Goal: Information Seeking & Learning: Learn about a topic

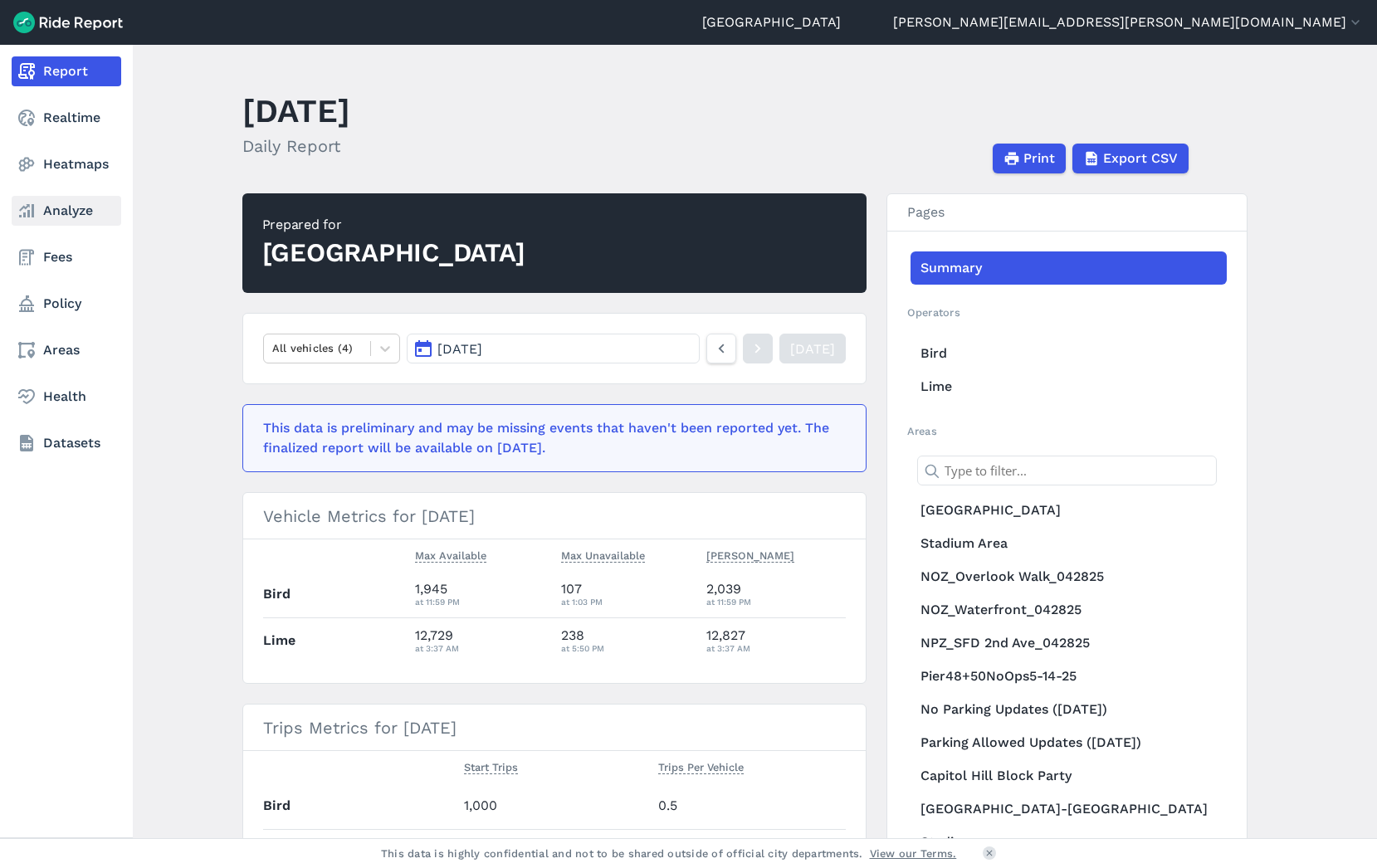
click at [21, 210] on icon at bounding box center [26, 210] width 20 height 20
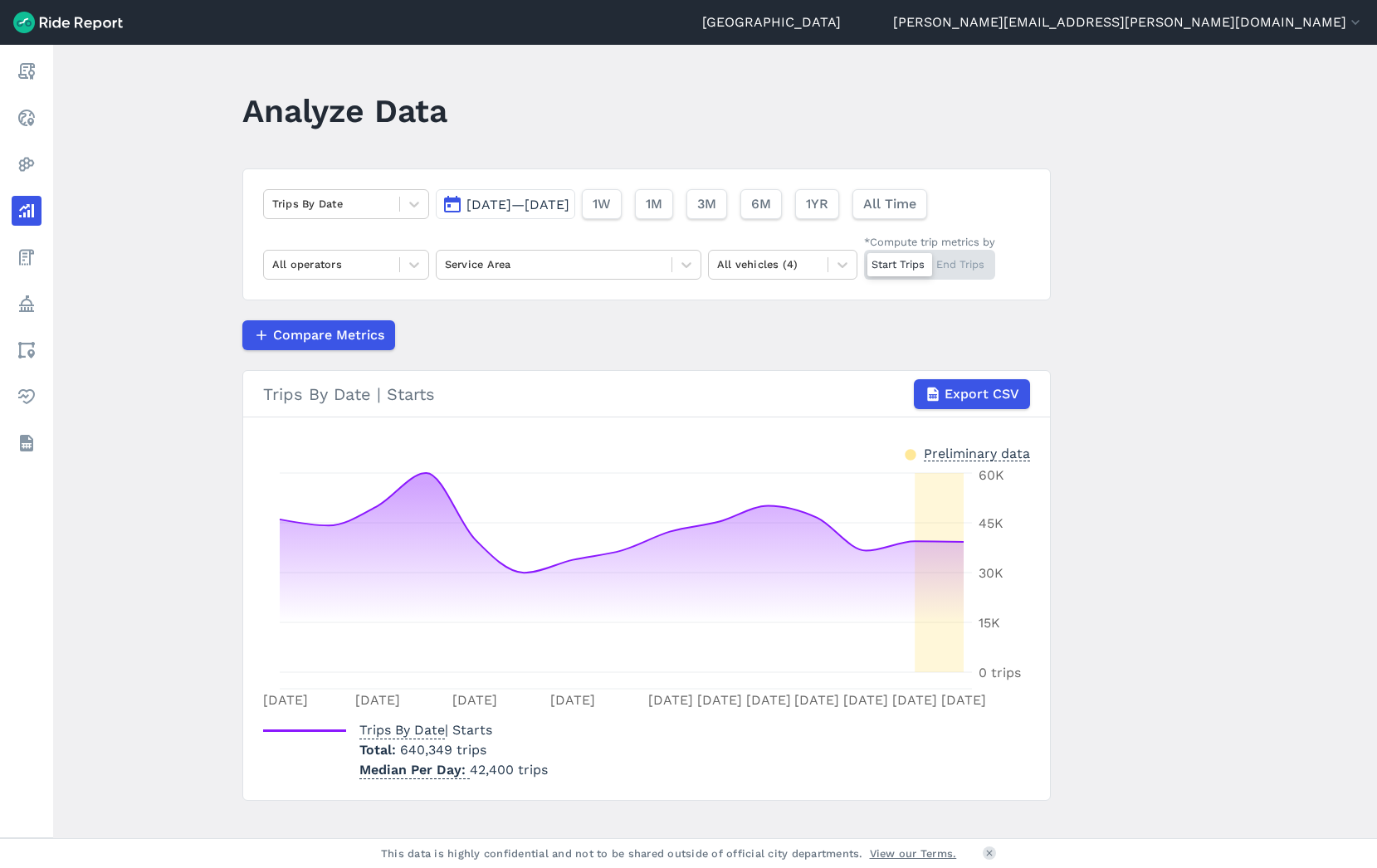
click at [466, 206] on span "[DATE]—[DATE]" at bounding box center [518, 205] width 103 height 16
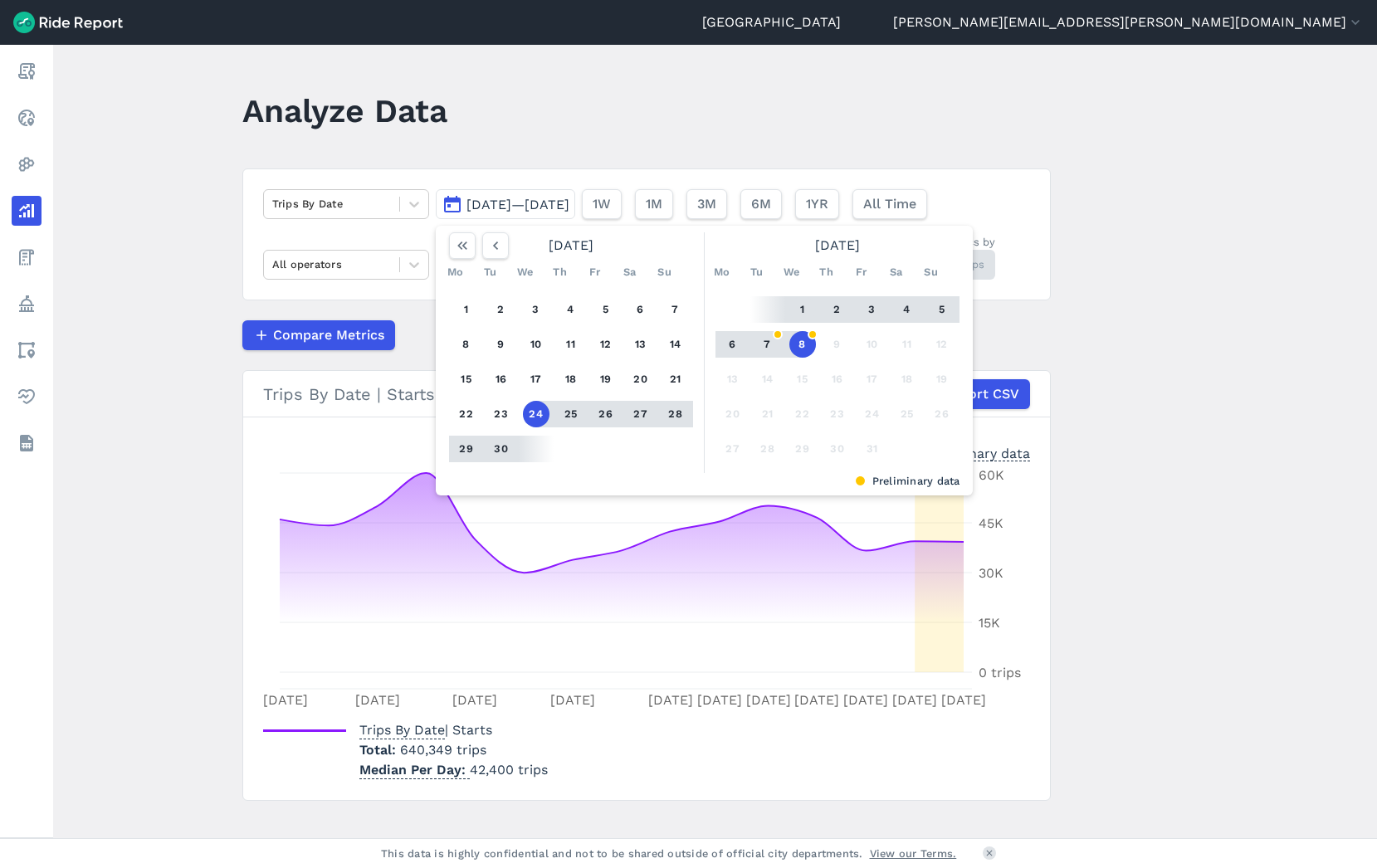
click at [800, 313] on button "1" at bounding box center [802, 309] width 26 height 26
click at [810, 344] on button "8" at bounding box center [802, 344] width 26 height 26
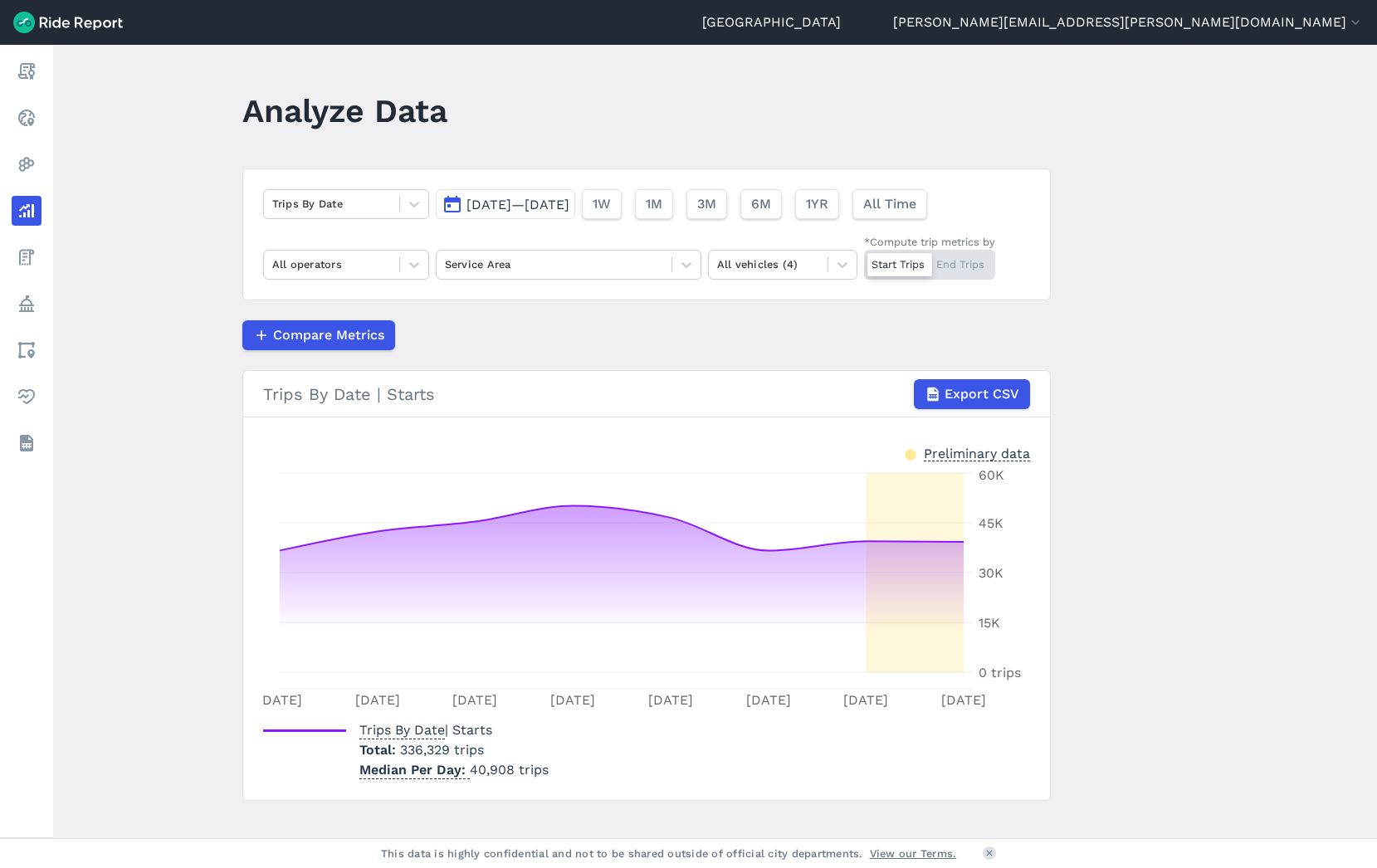
scroll to position [22, 0]
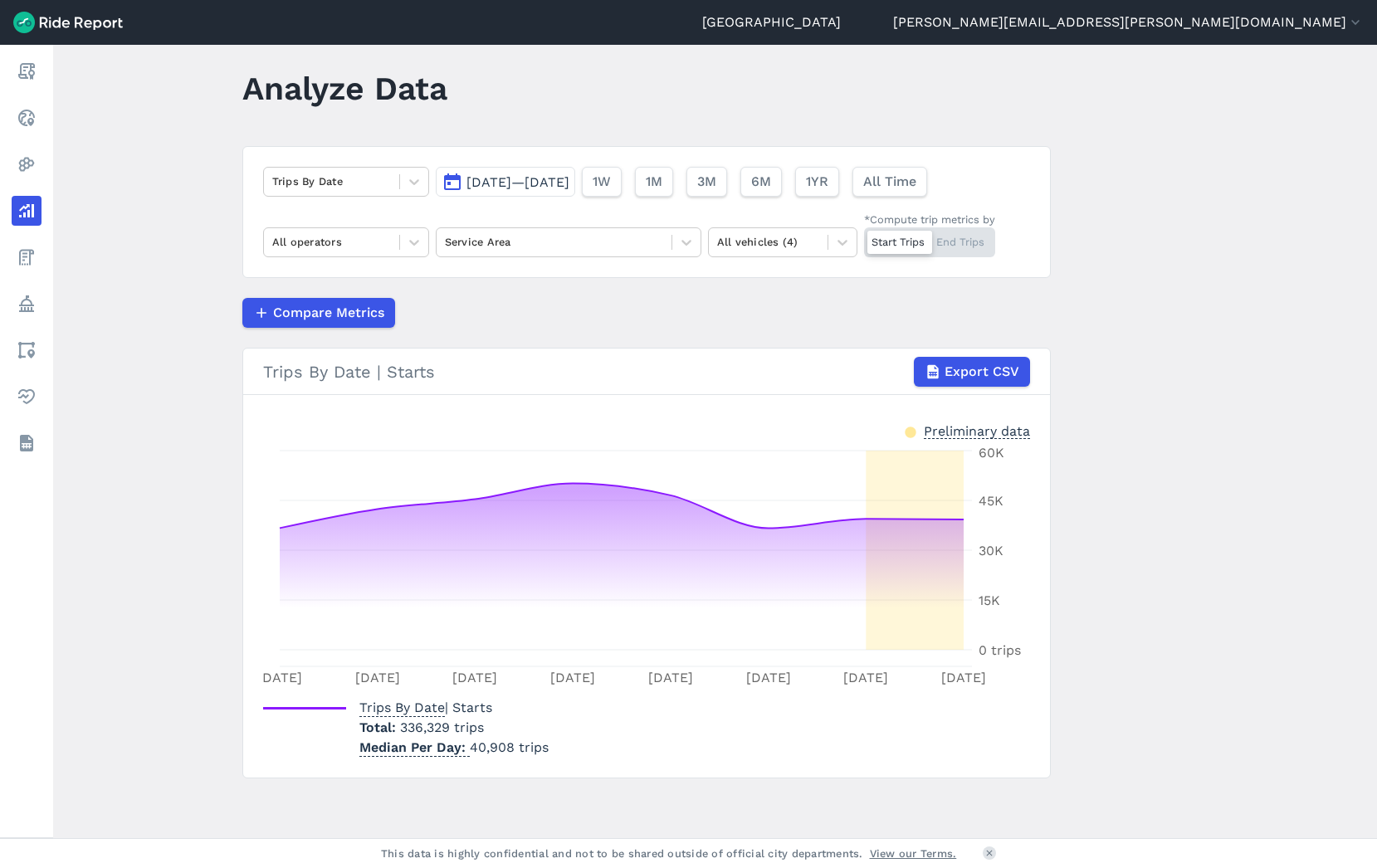
click at [569, 181] on span "[DATE]—[DATE]" at bounding box center [518, 182] width 103 height 16
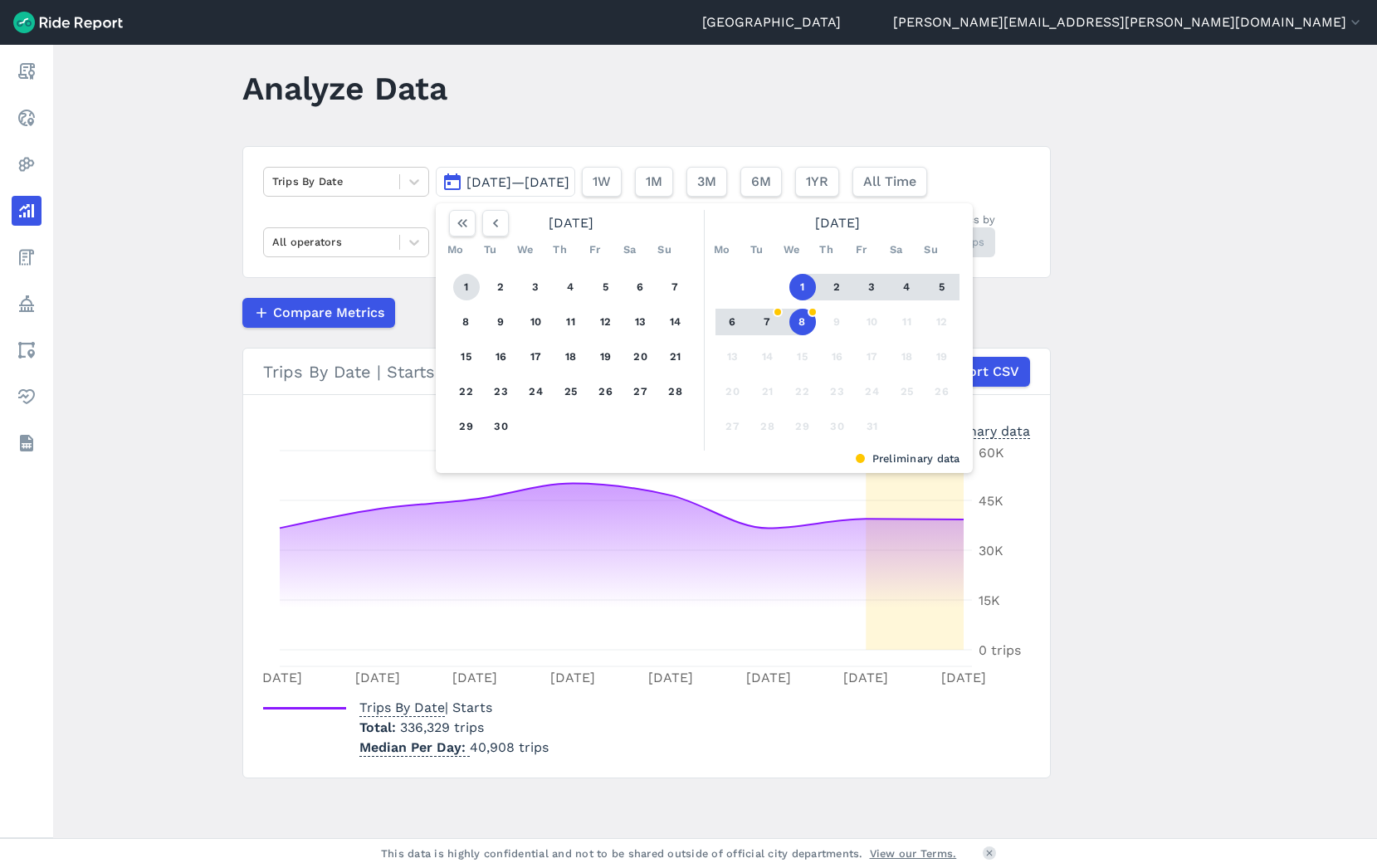
click at [475, 285] on button "1" at bounding box center [465, 286] width 26 height 26
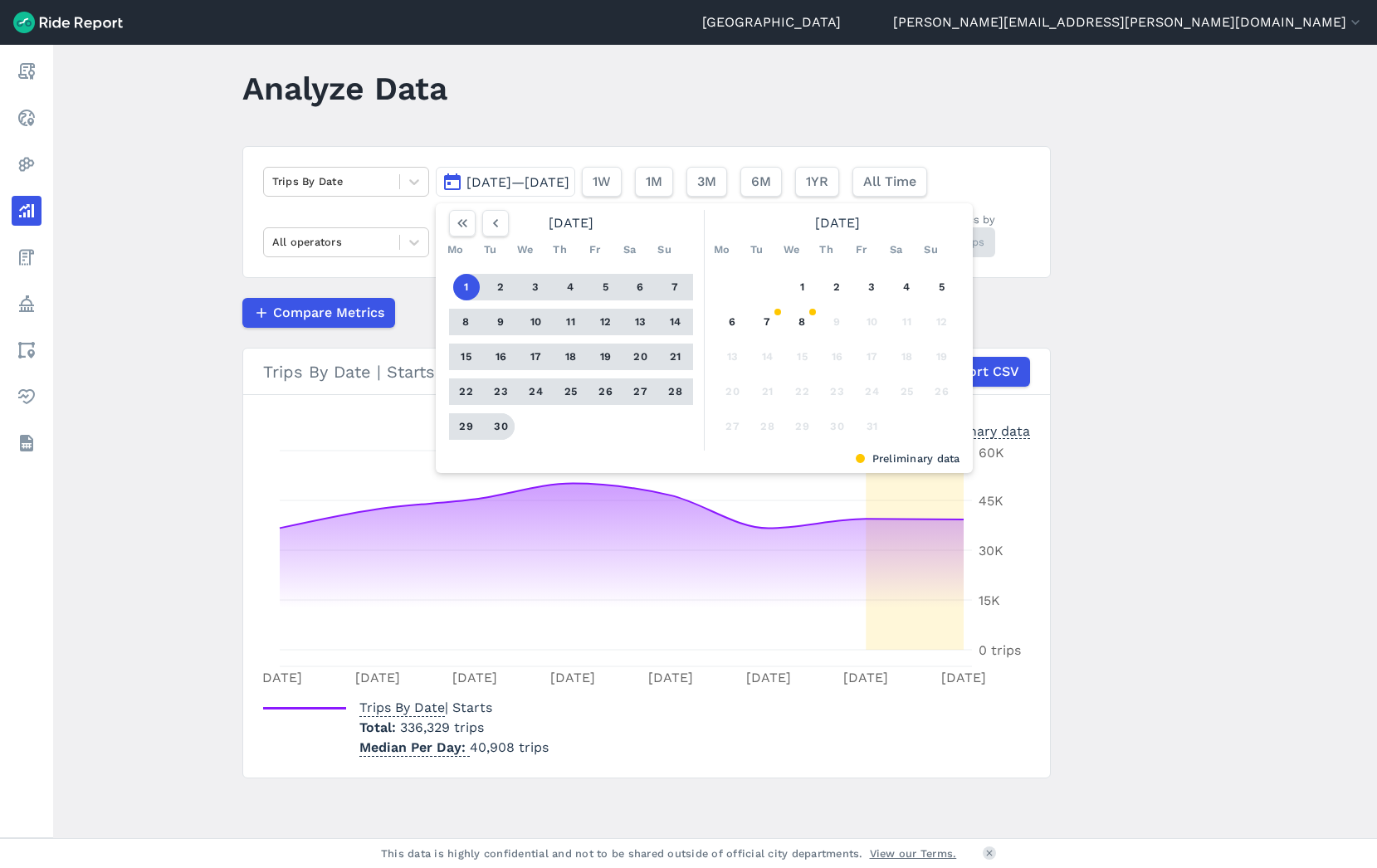
click at [504, 434] on button "30" at bounding box center [500, 426] width 26 height 26
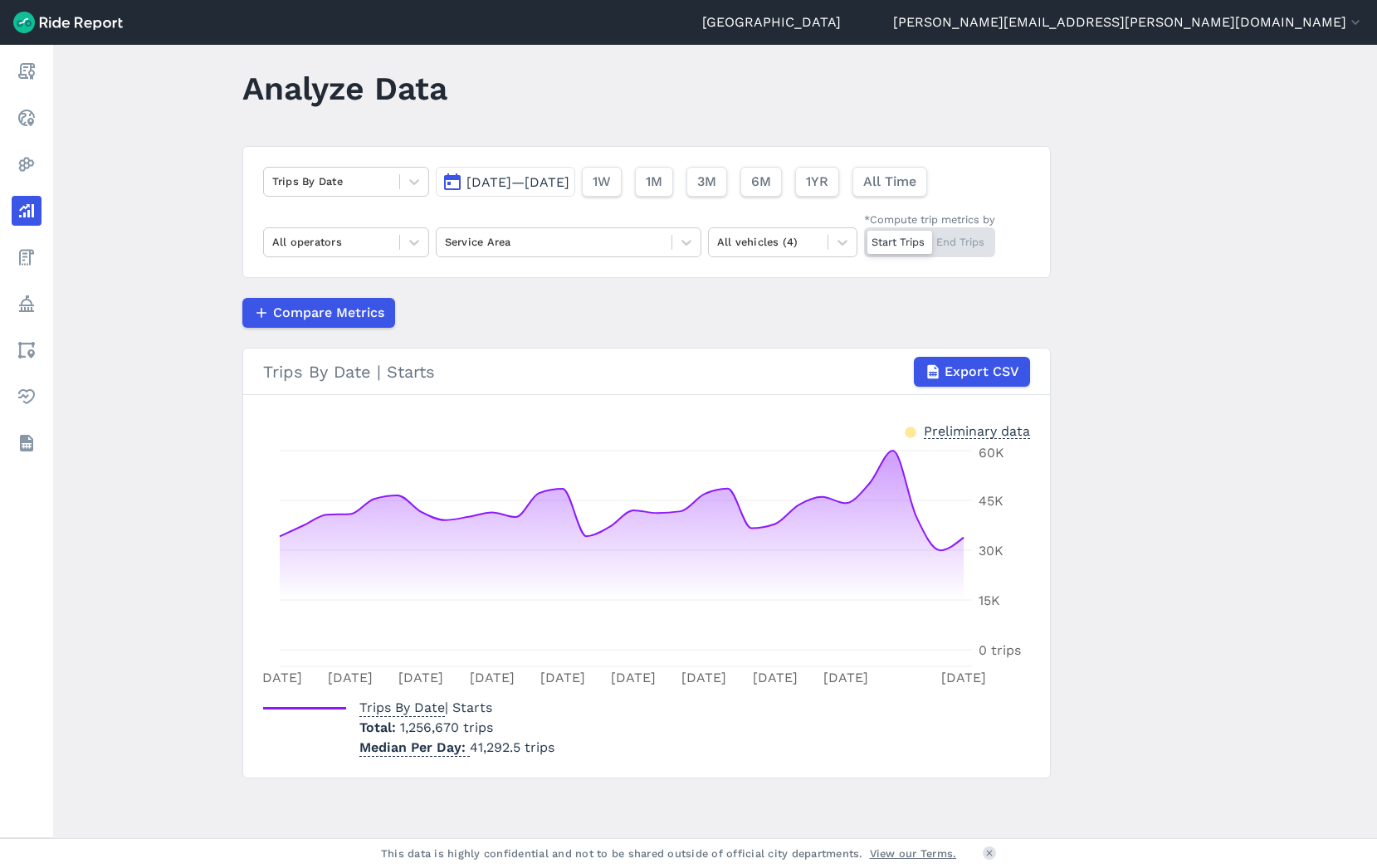
click at [568, 185] on span "[DATE]—[DATE]" at bounding box center [518, 182] width 103 height 16
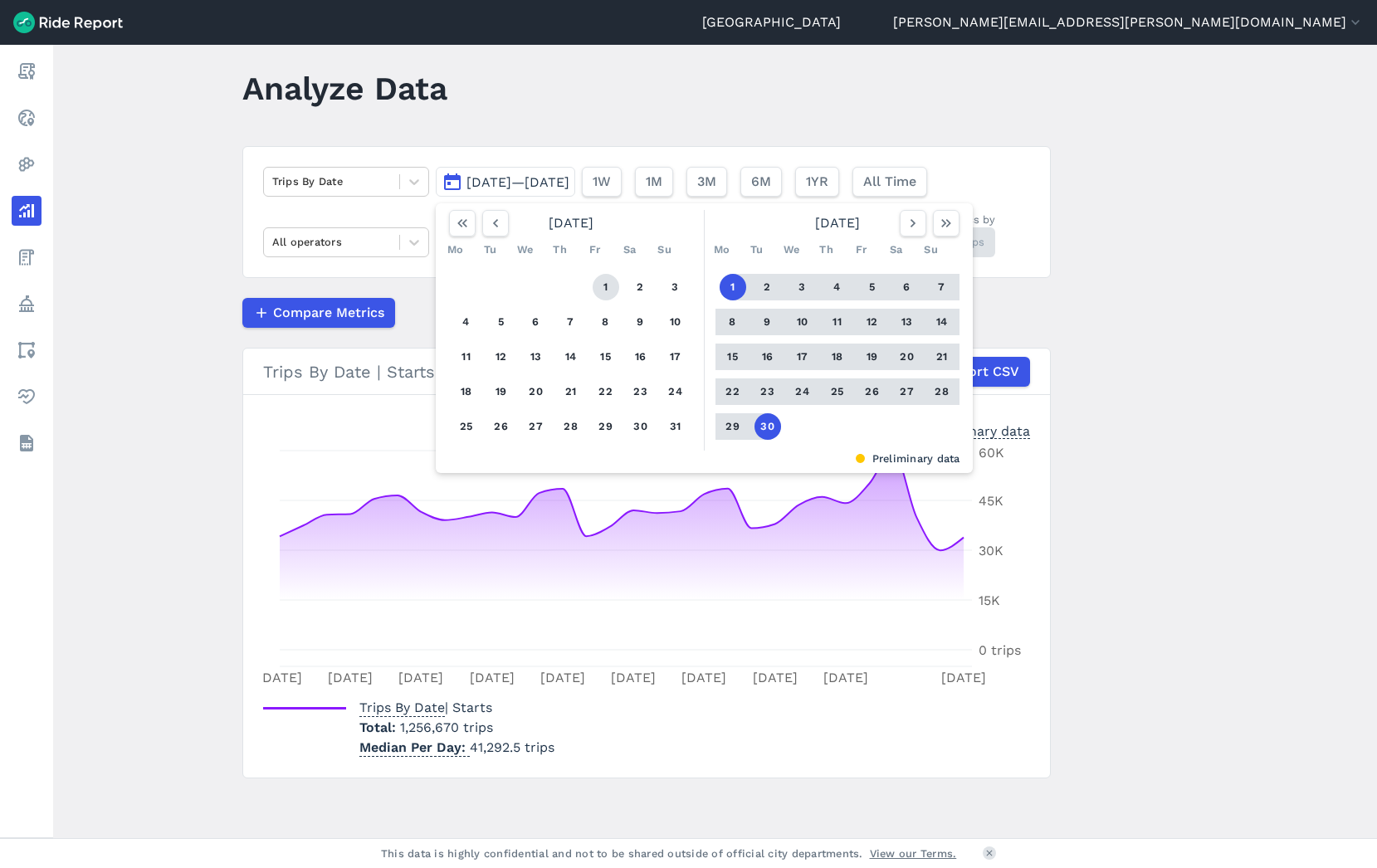
click at [603, 284] on button "1" at bounding box center [605, 286] width 26 height 26
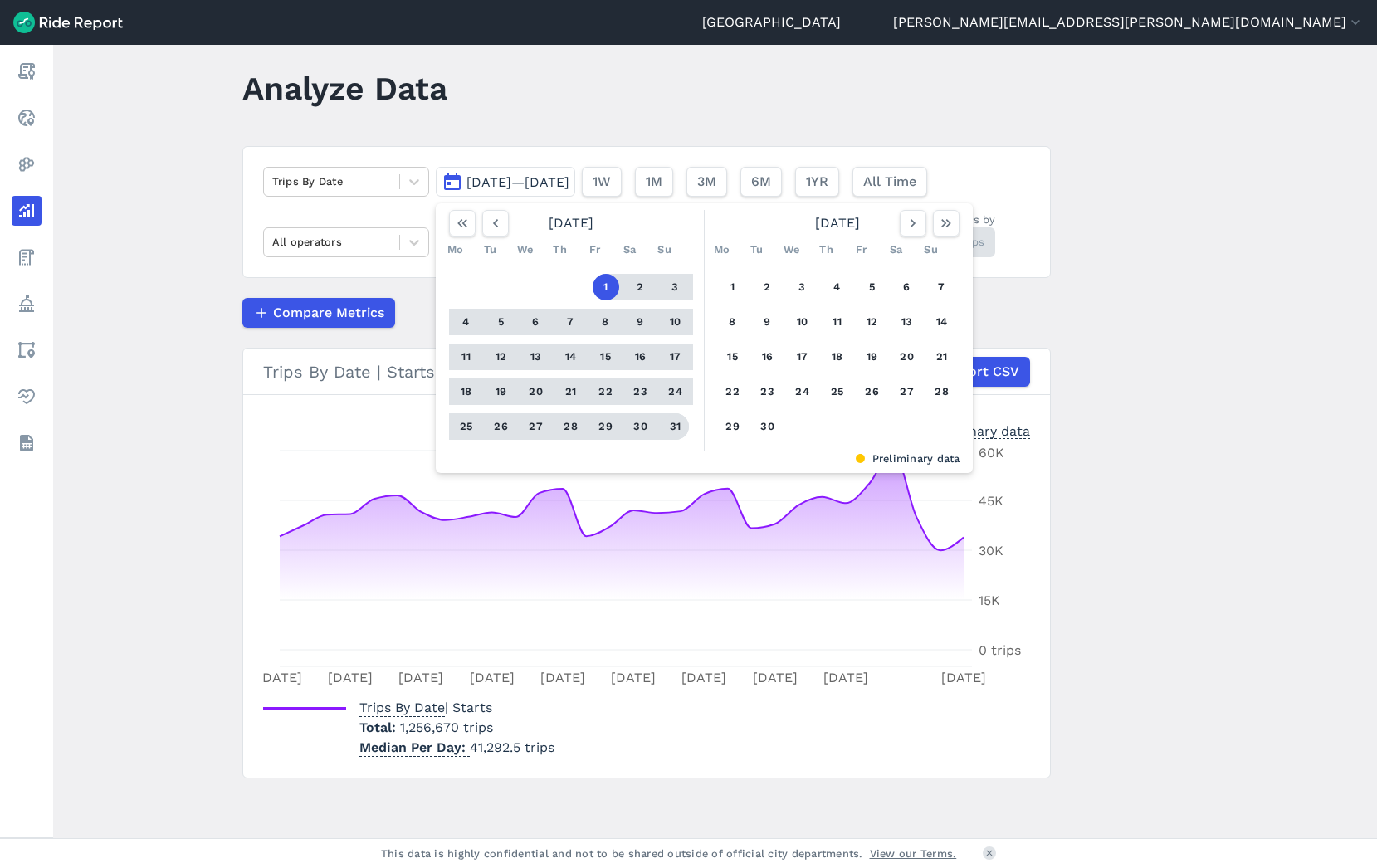
click at [672, 426] on button "31" at bounding box center [675, 426] width 26 height 26
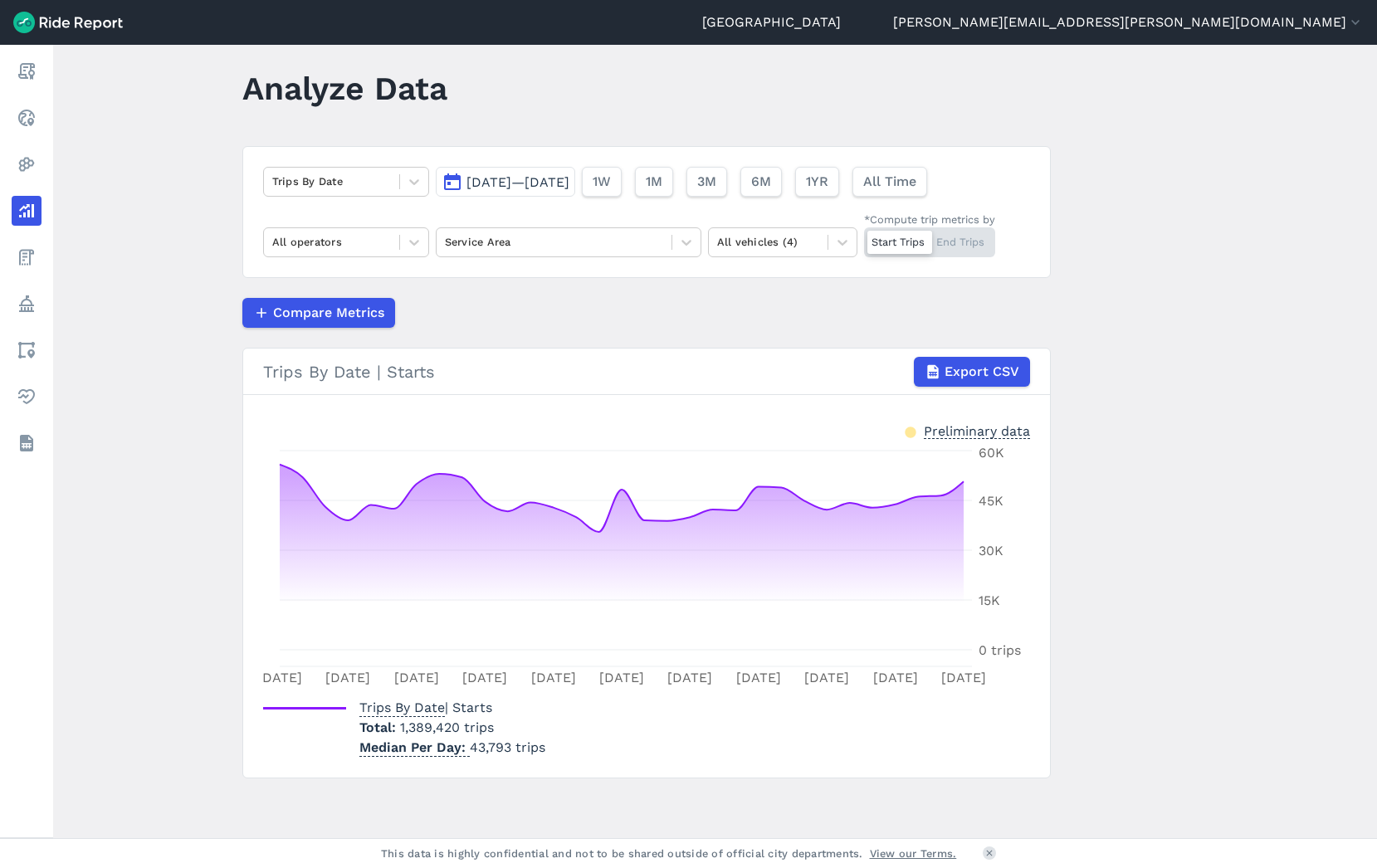
click at [506, 182] on span "[DATE]—[DATE]" at bounding box center [518, 182] width 103 height 16
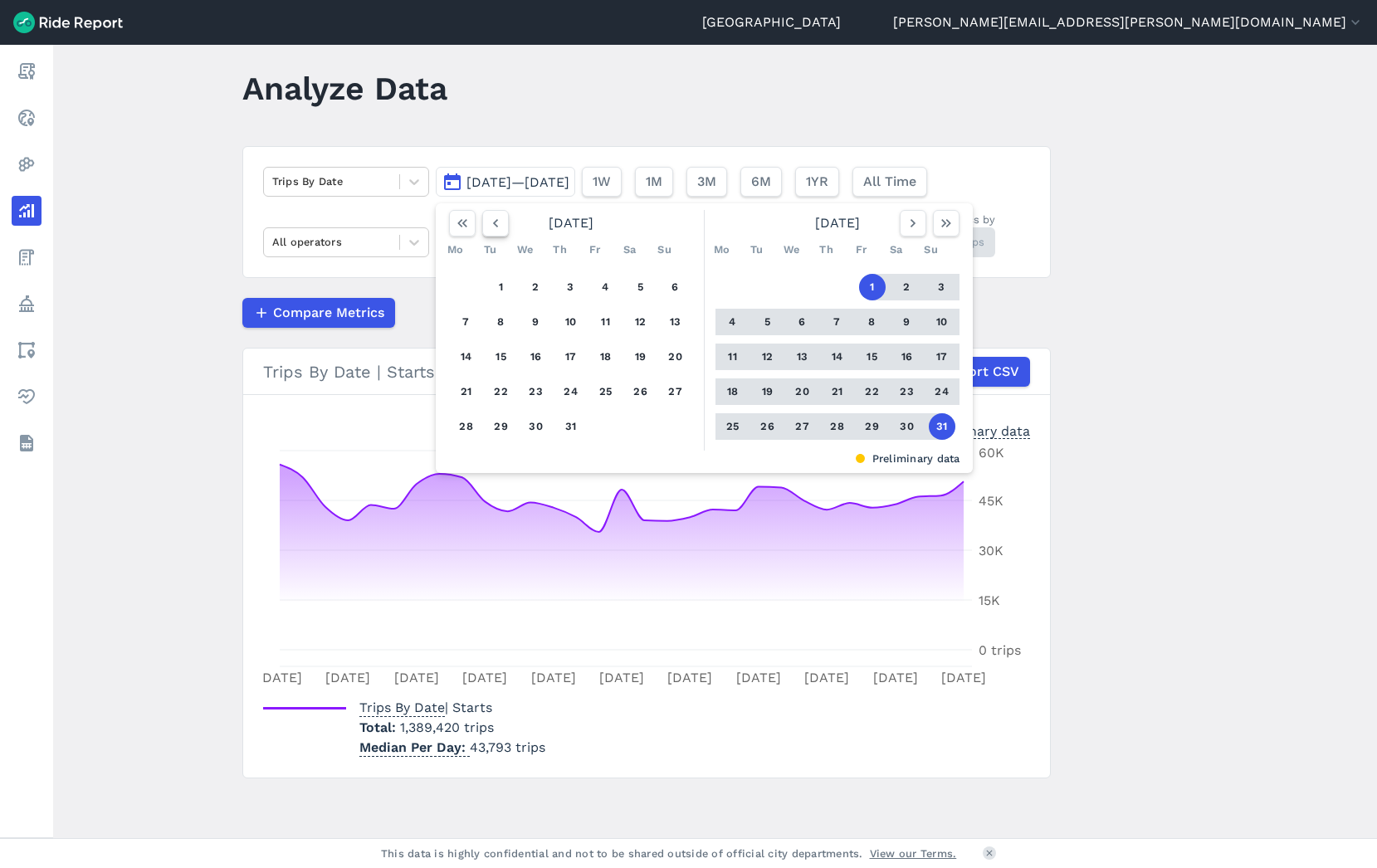
click at [501, 234] on button "button" at bounding box center [495, 223] width 26 height 26
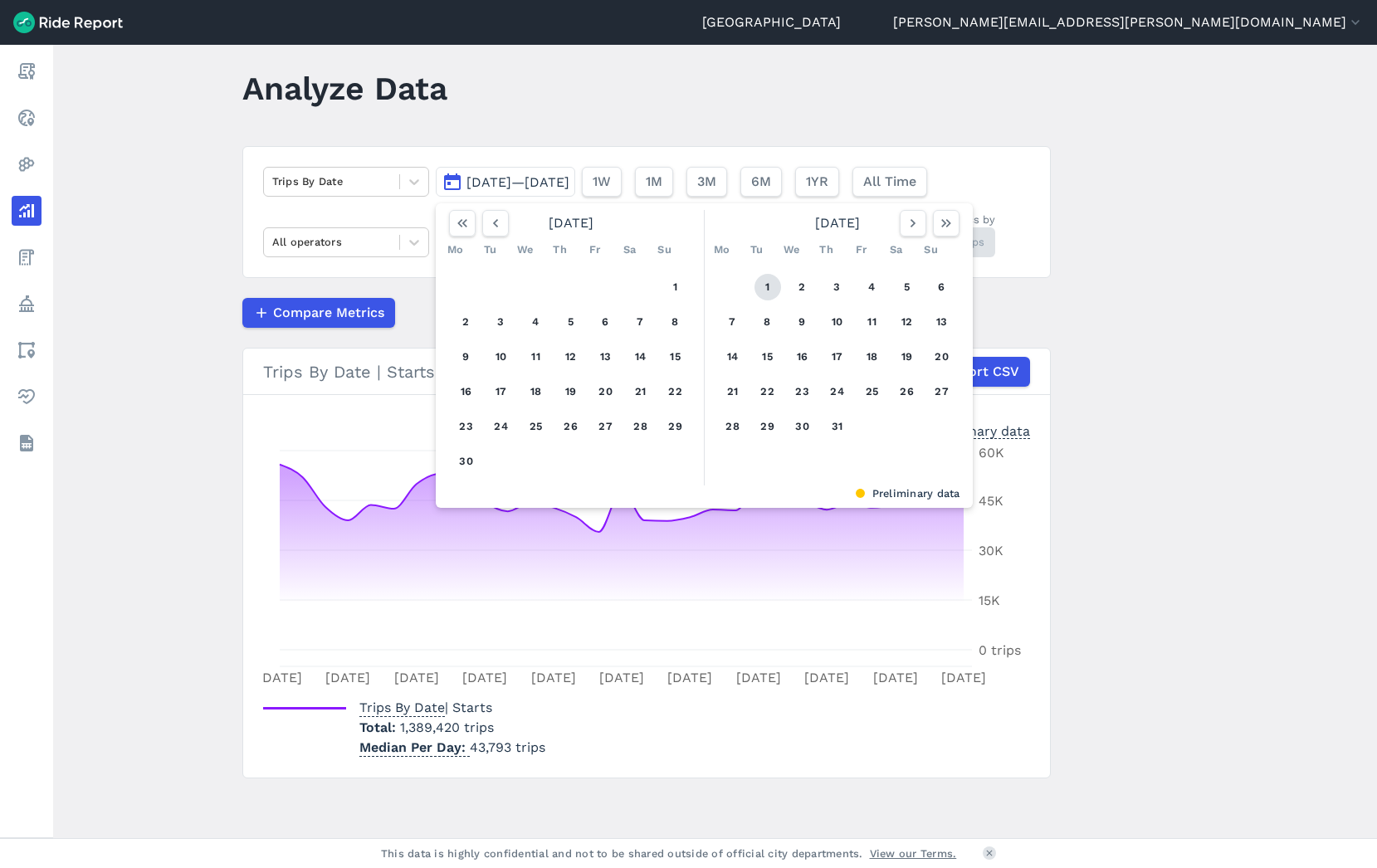
click at [767, 285] on button "1" at bounding box center [767, 286] width 26 height 26
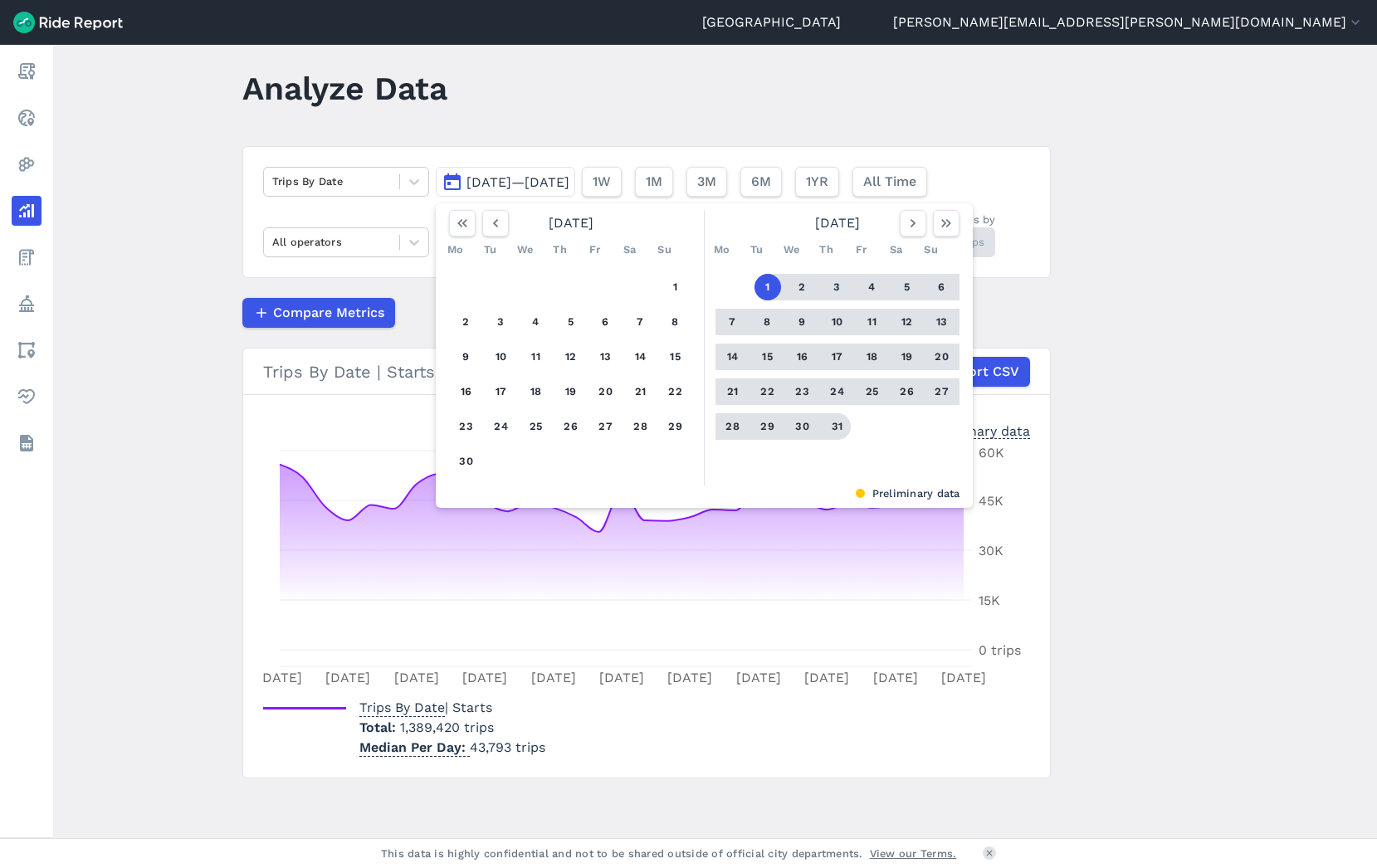
click at [830, 426] on button "31" at bounding box center [837, 426] width 26 height 26
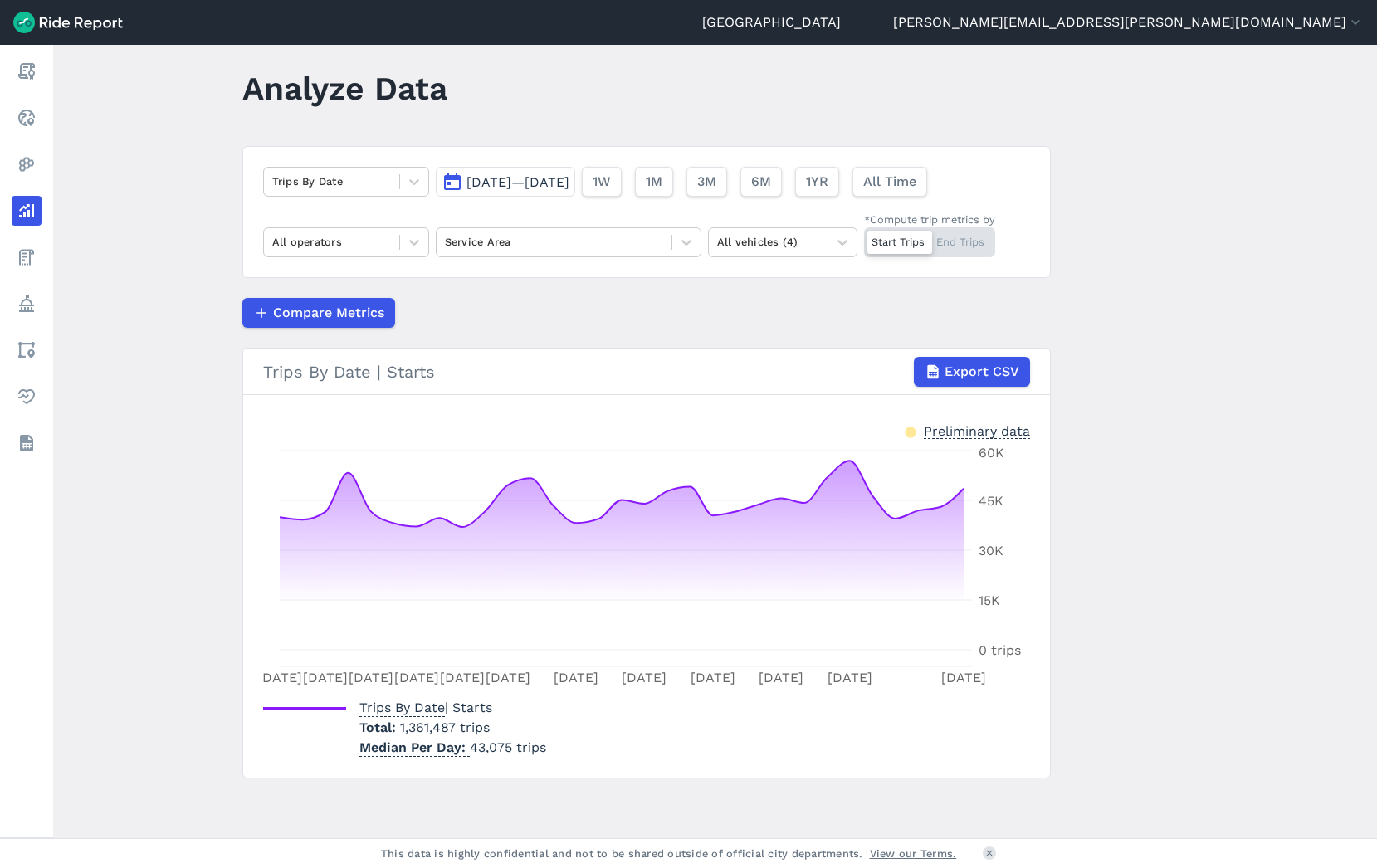
click at [466, 182] on span "[DATE]—[DATE]" at bounding box center [518, 182] width 103 height 16
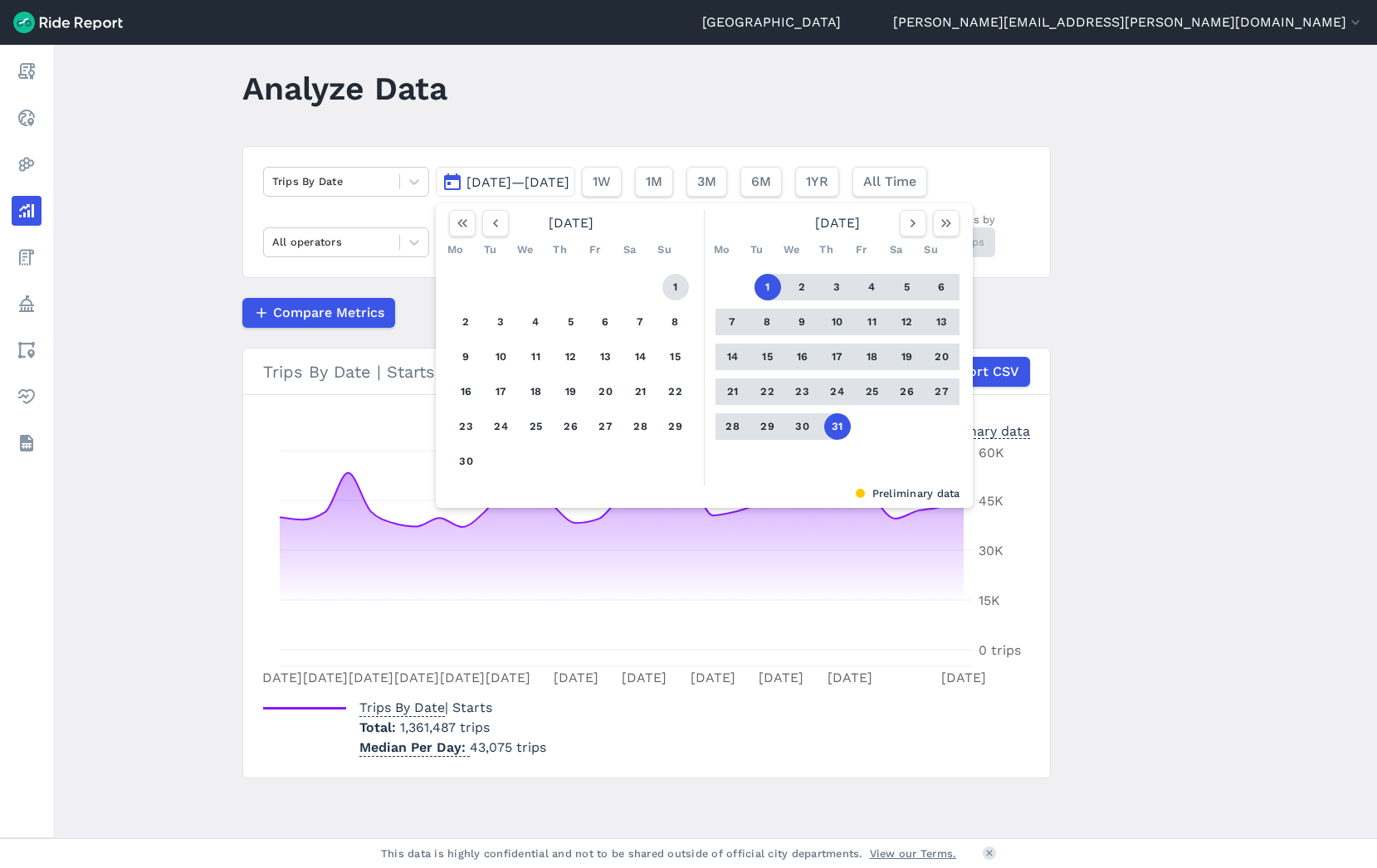
click at [676, 286] on button "1" at bounding box center [675, 286] width 26 height 26
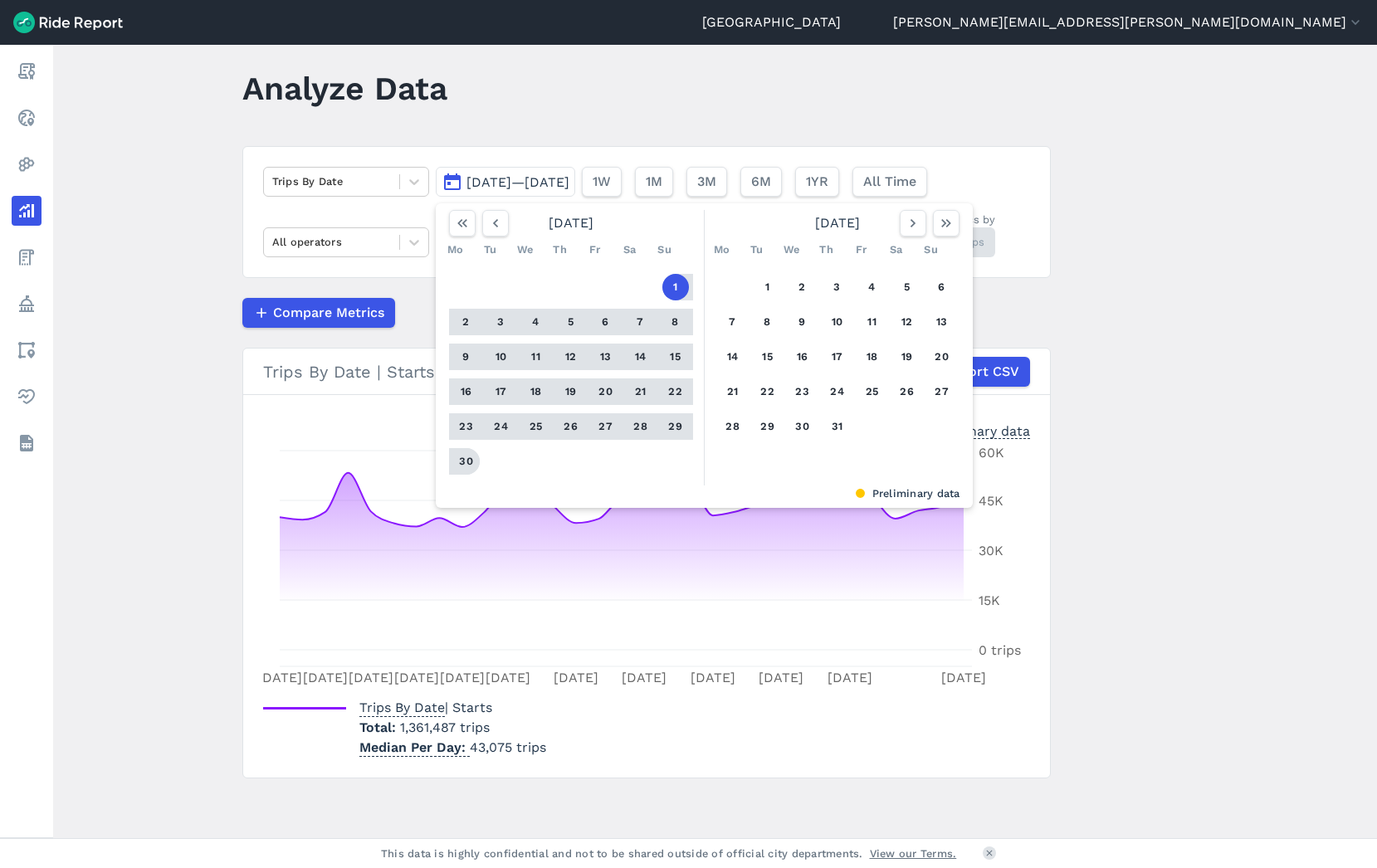
click at [457, 460] on button "30" at bounding box center [465, 461] width 26 height 26
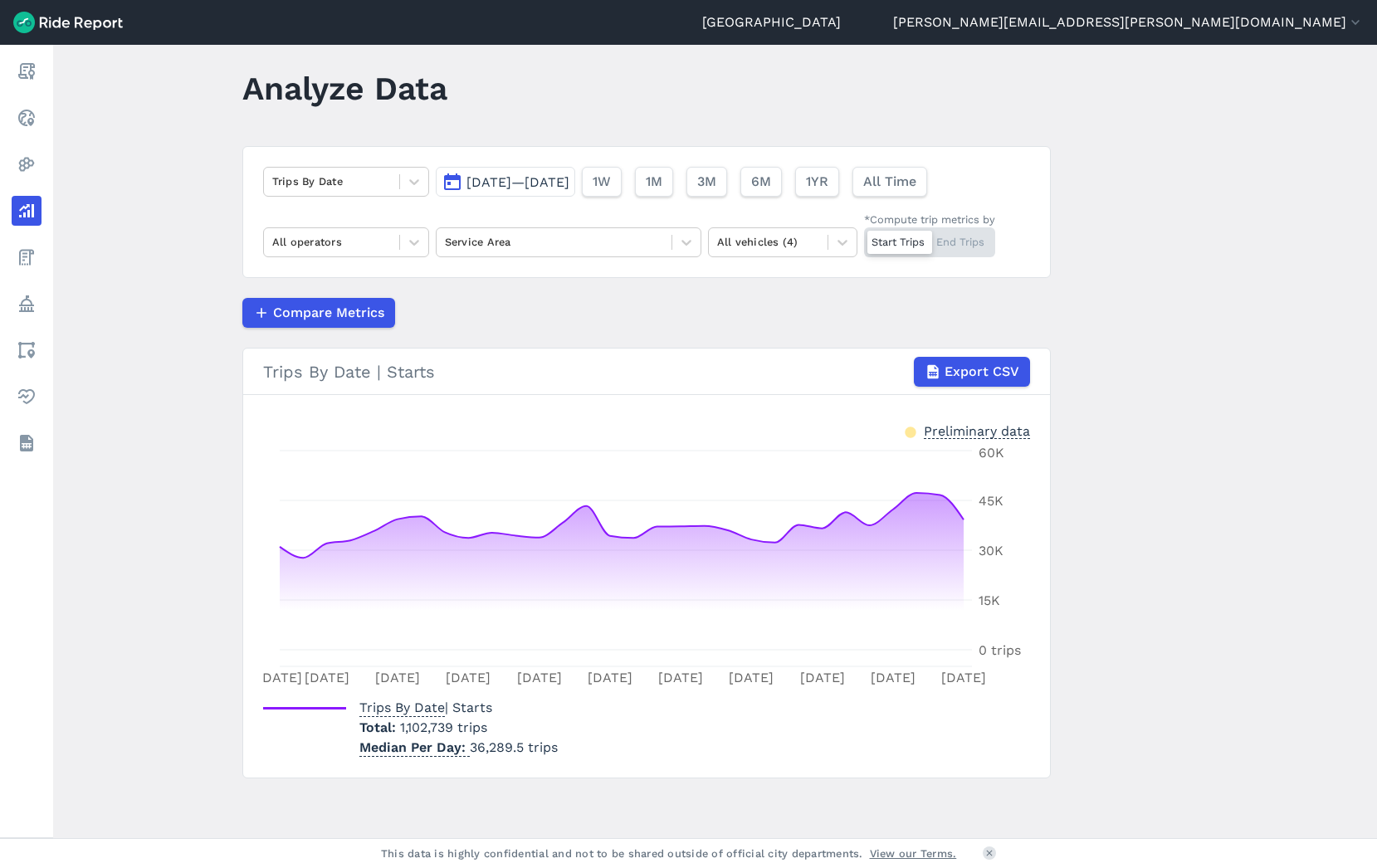
click at [510, 178] on span "[DATE]—[DATE]" at bounding box center [518, 182] width 103 height 16
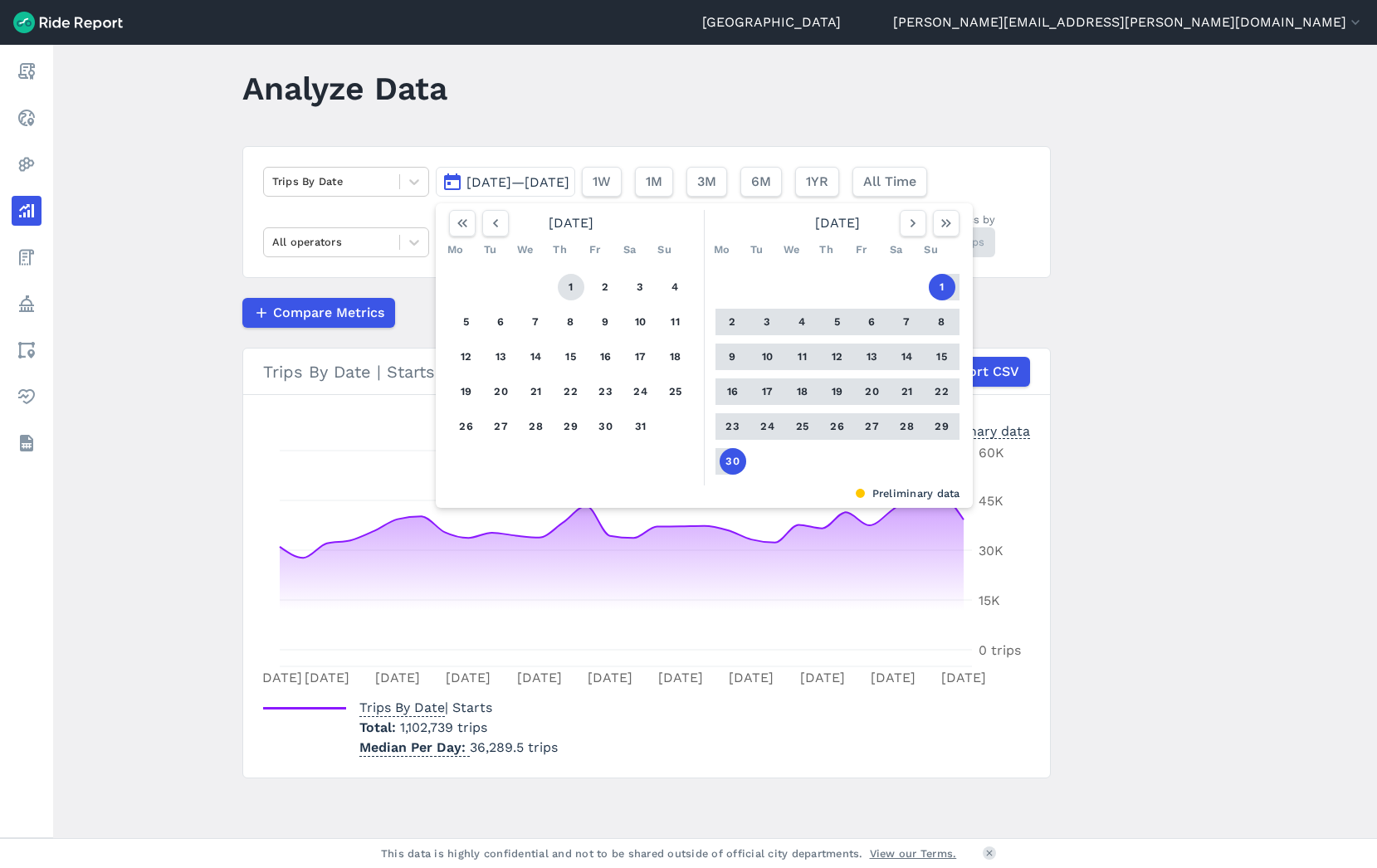
click at [560, 289] on button "1" at bounding box center [570, 286] width 26 height 26
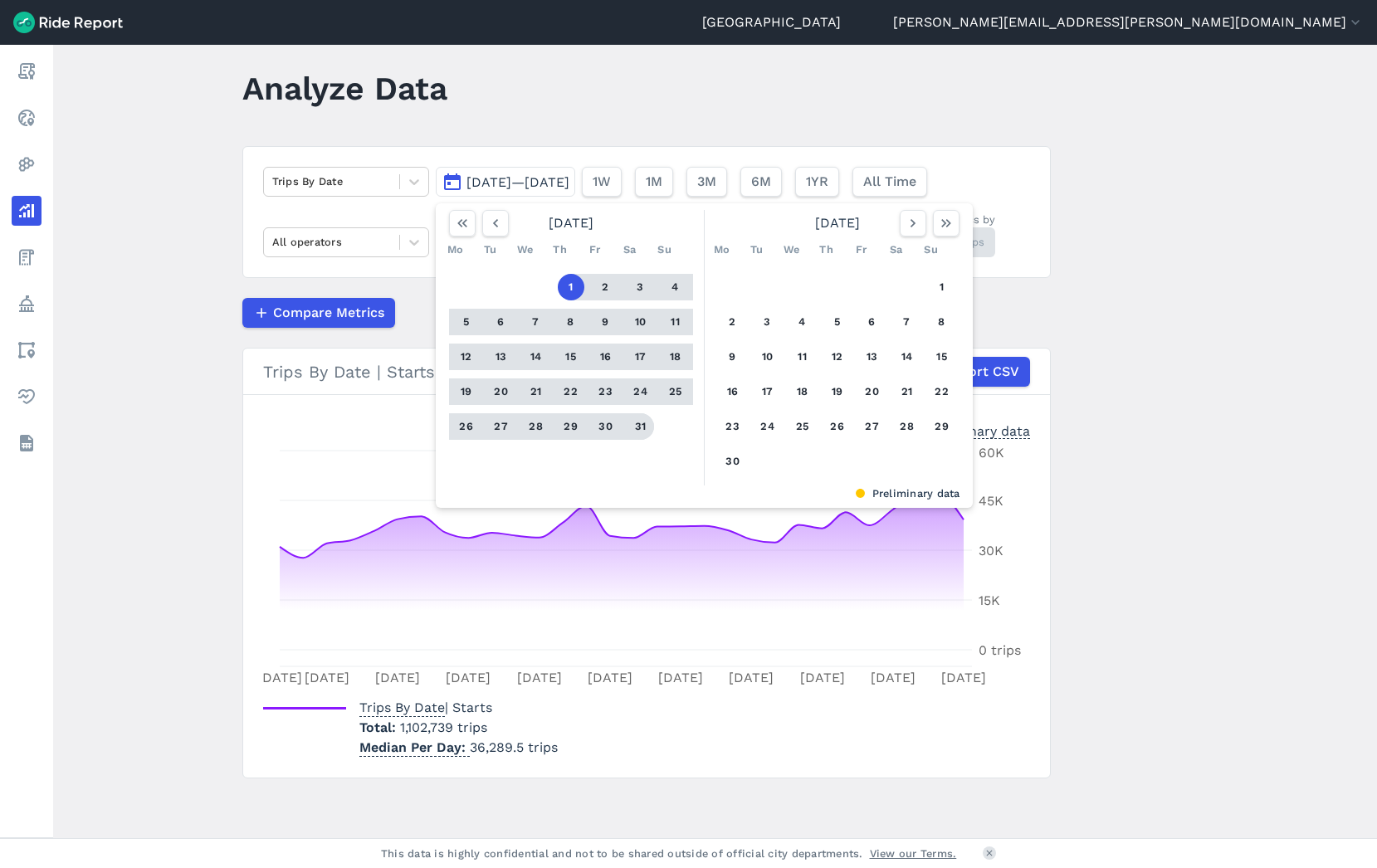
click at [641, 434] on button "31" at bounding box center [640, 426] width 26 height 26
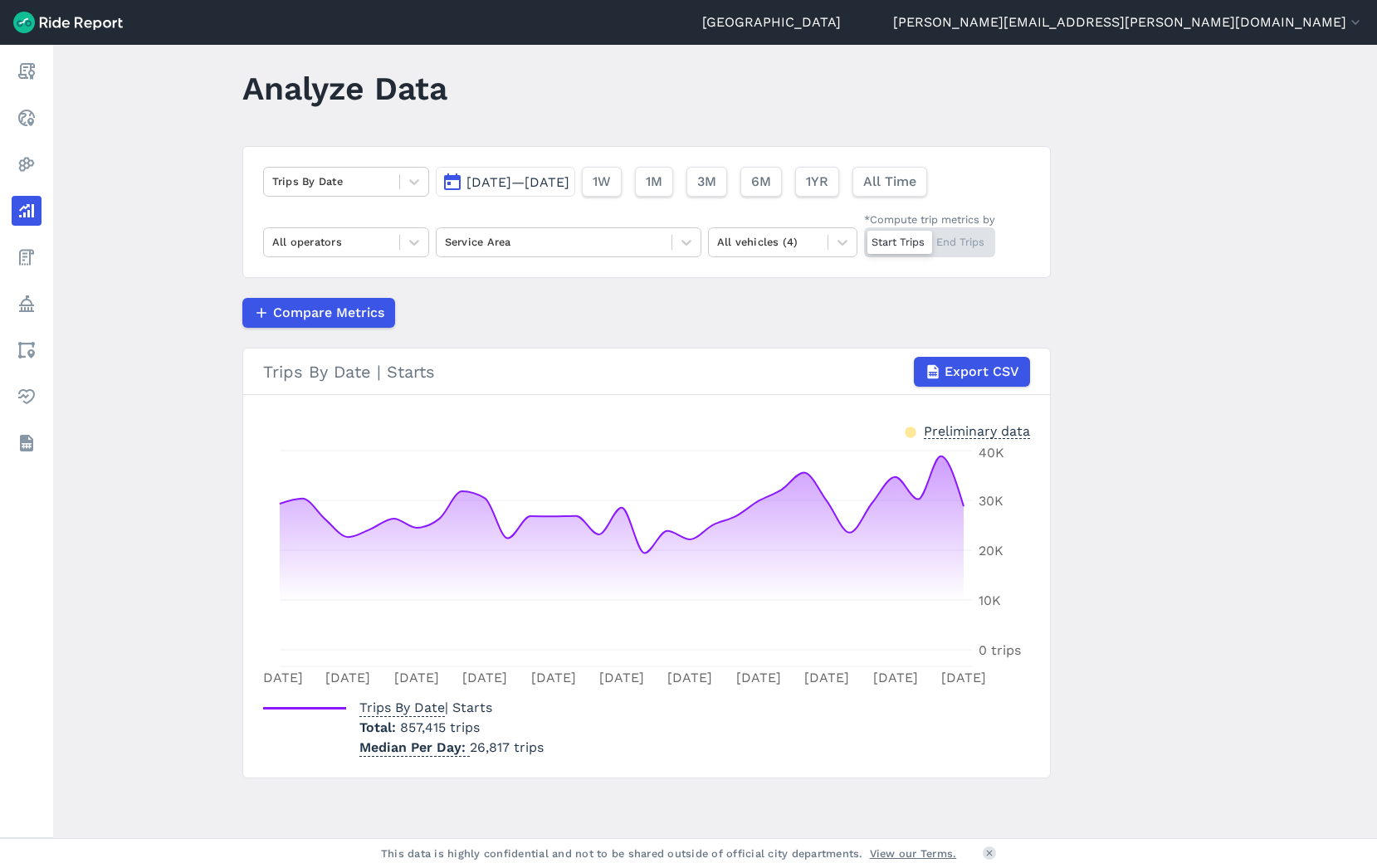
click at [569, 186] on span "[DATE]—[DATE]" at bounding box center [518, 182] width 103 height 16
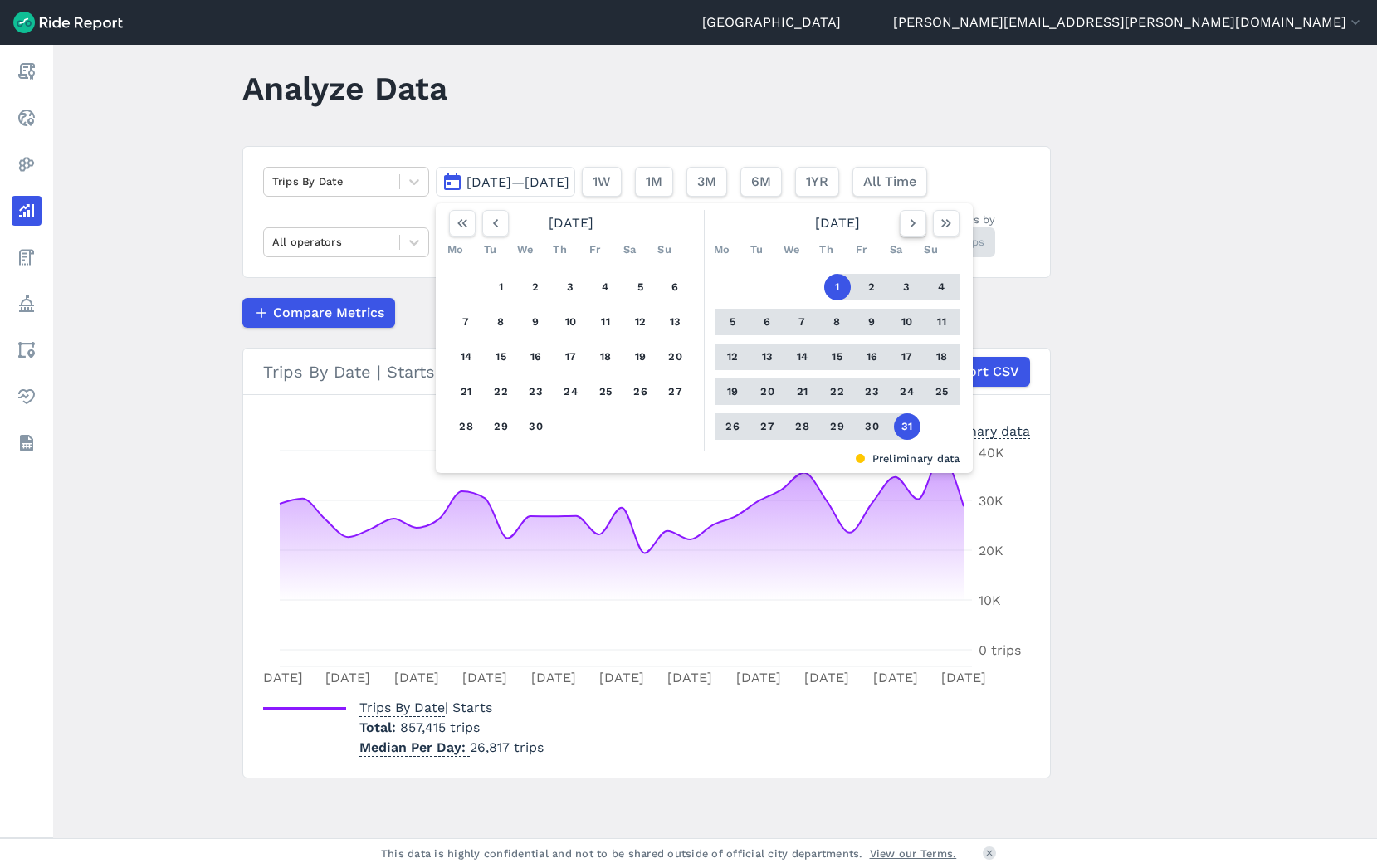
click at [913, 224] on icon "button" at bounding box center [913, 223] width 16 height 16
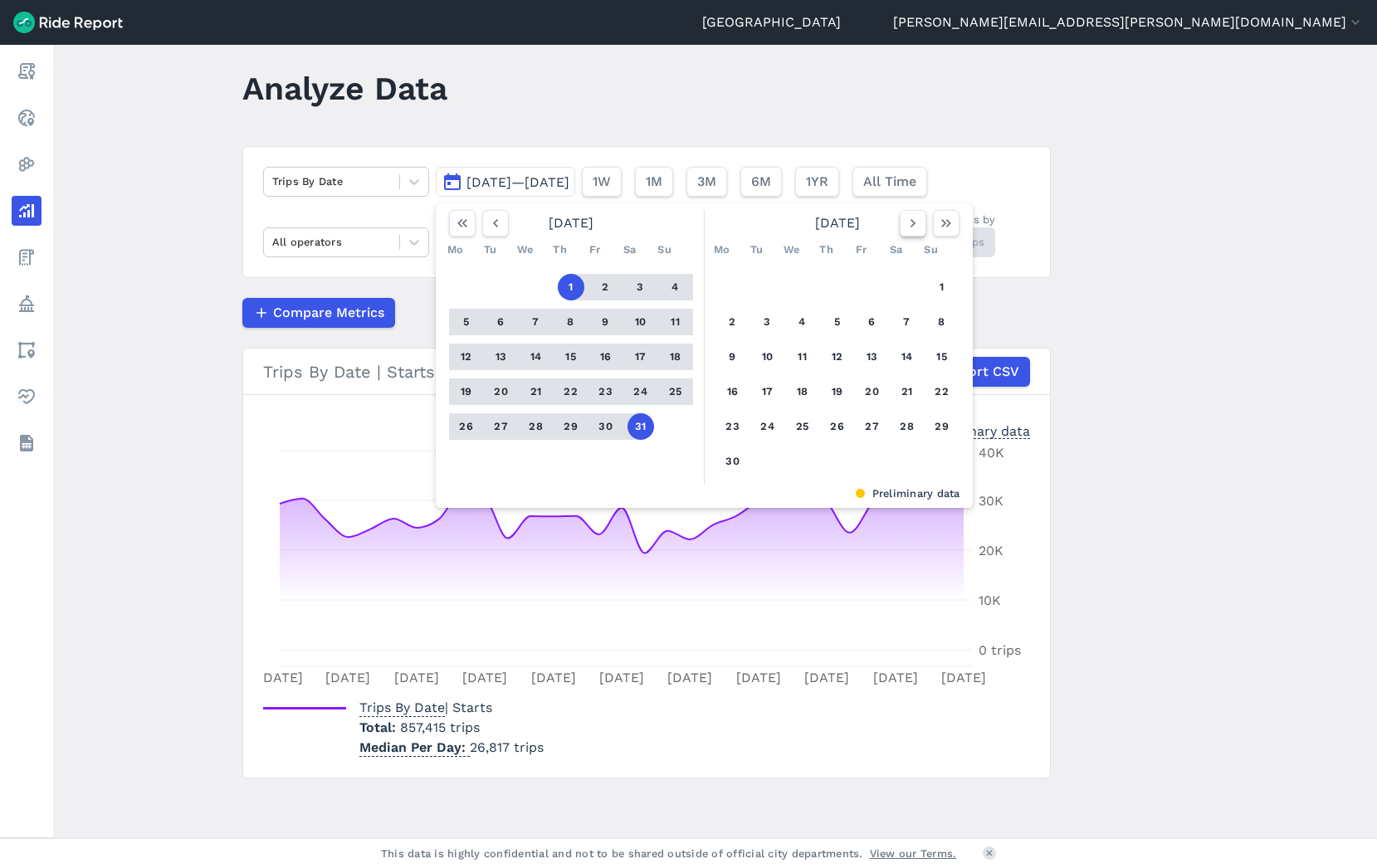
click at [913, 224] on icon "button" at bounding box center [913, 223] width 16 height 16
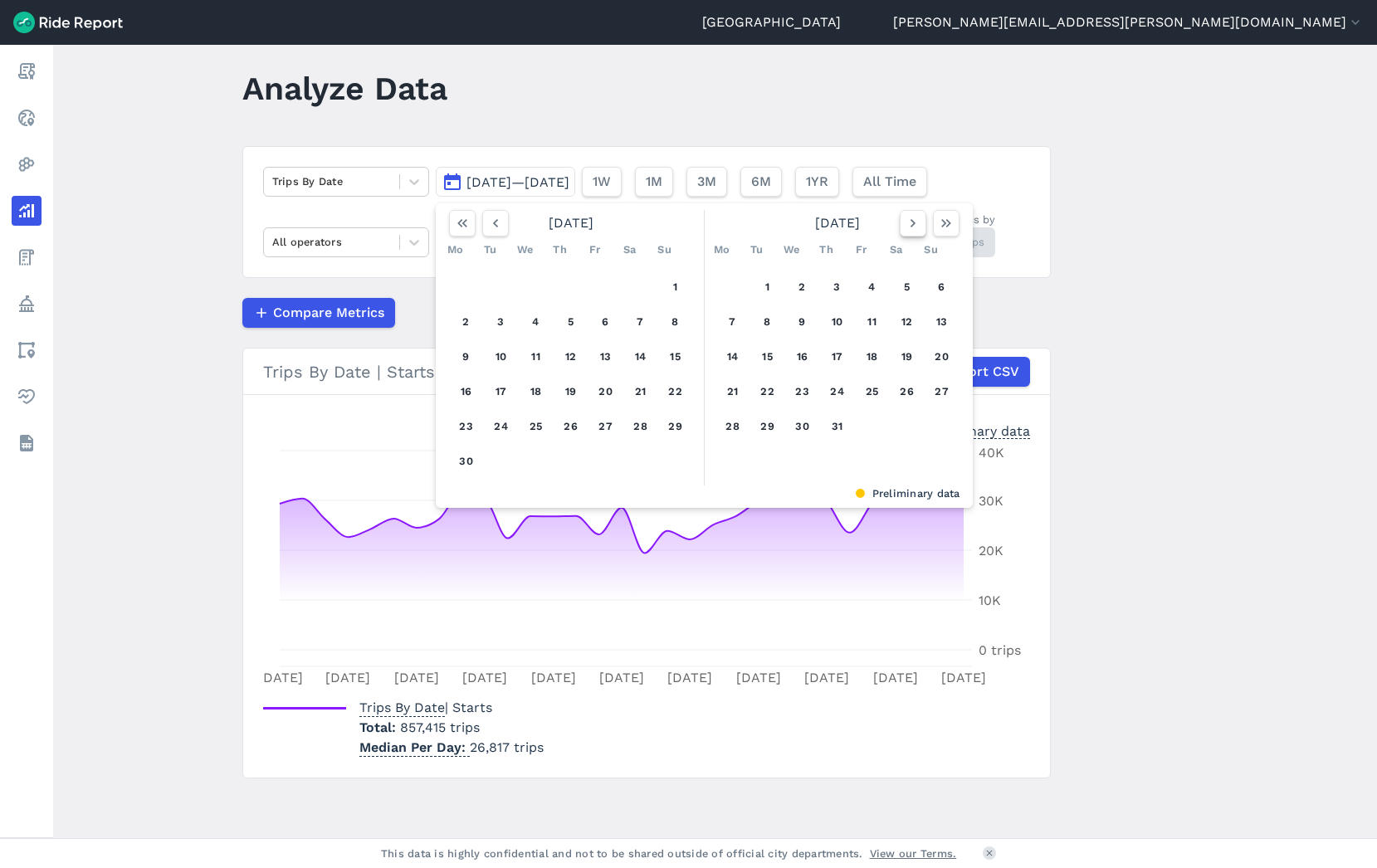
click at [913, 224] on icon "button" at bounding box center [913, 223] width 16 height 16
click at [735, 289] on button "1" at bounding box center [732, 286] width 26 height 26
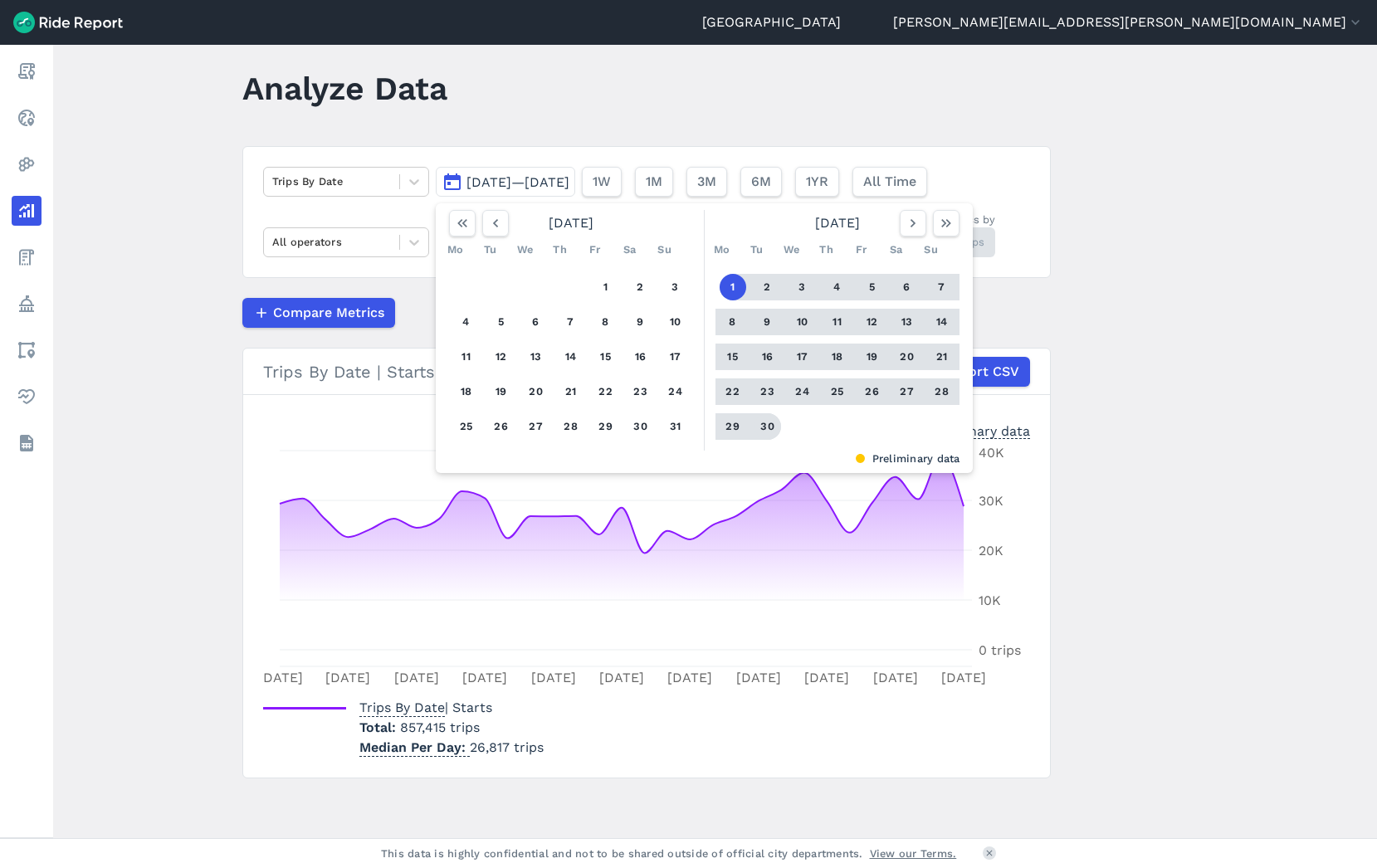
click at [767, 428] on button "30" at bounding box center [767, 426] width 26 height 26
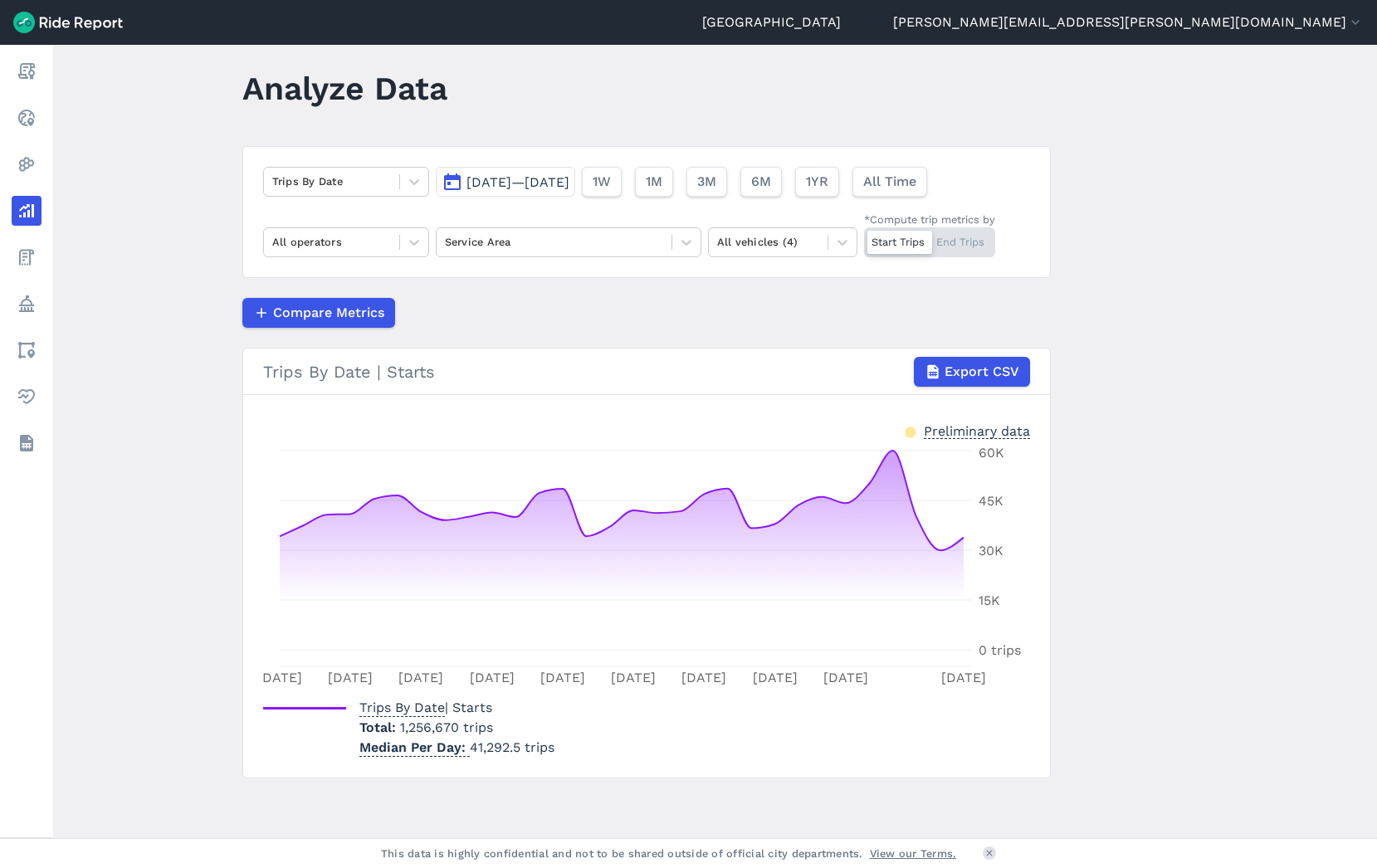
click at [475, 189] on span "[DATE]—[DATE]" at bounding box center [518, 182] width 103 height 16
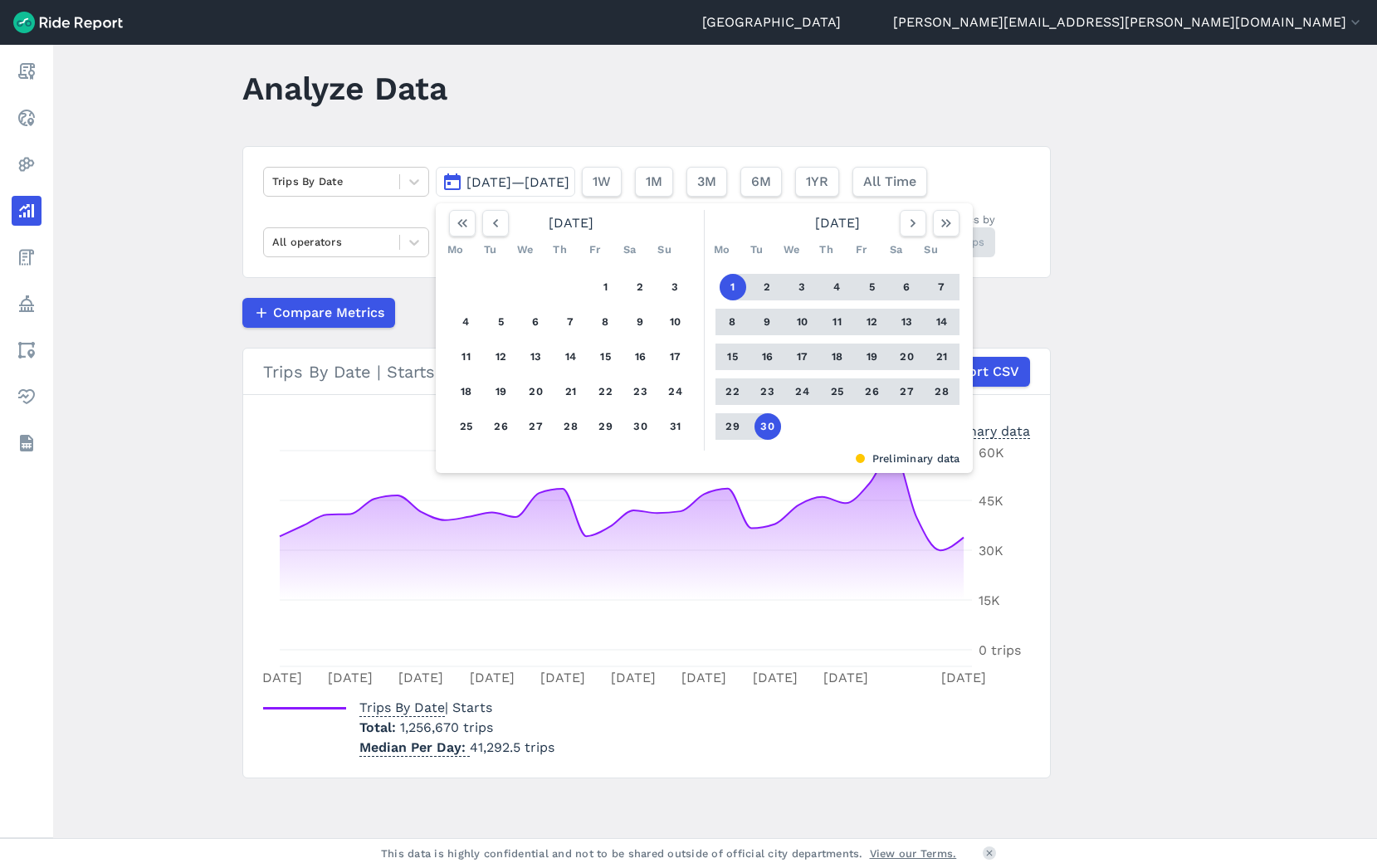
click at [740, 282] on button "1" at bounding box center [732, 286] width 26 height 26
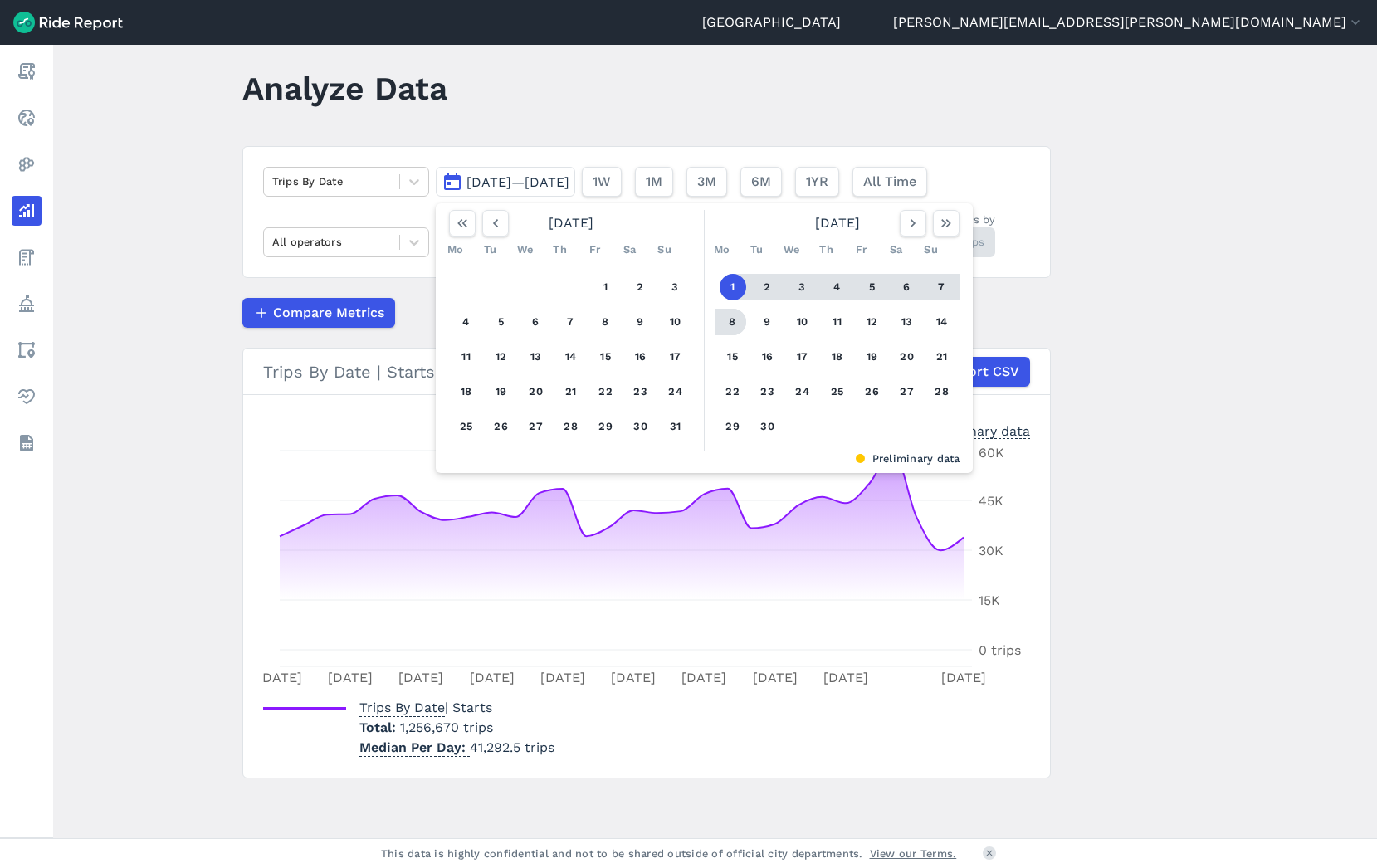
click at [737, 314] on button "8" at bounding box center [732, 321] width 26 height 26
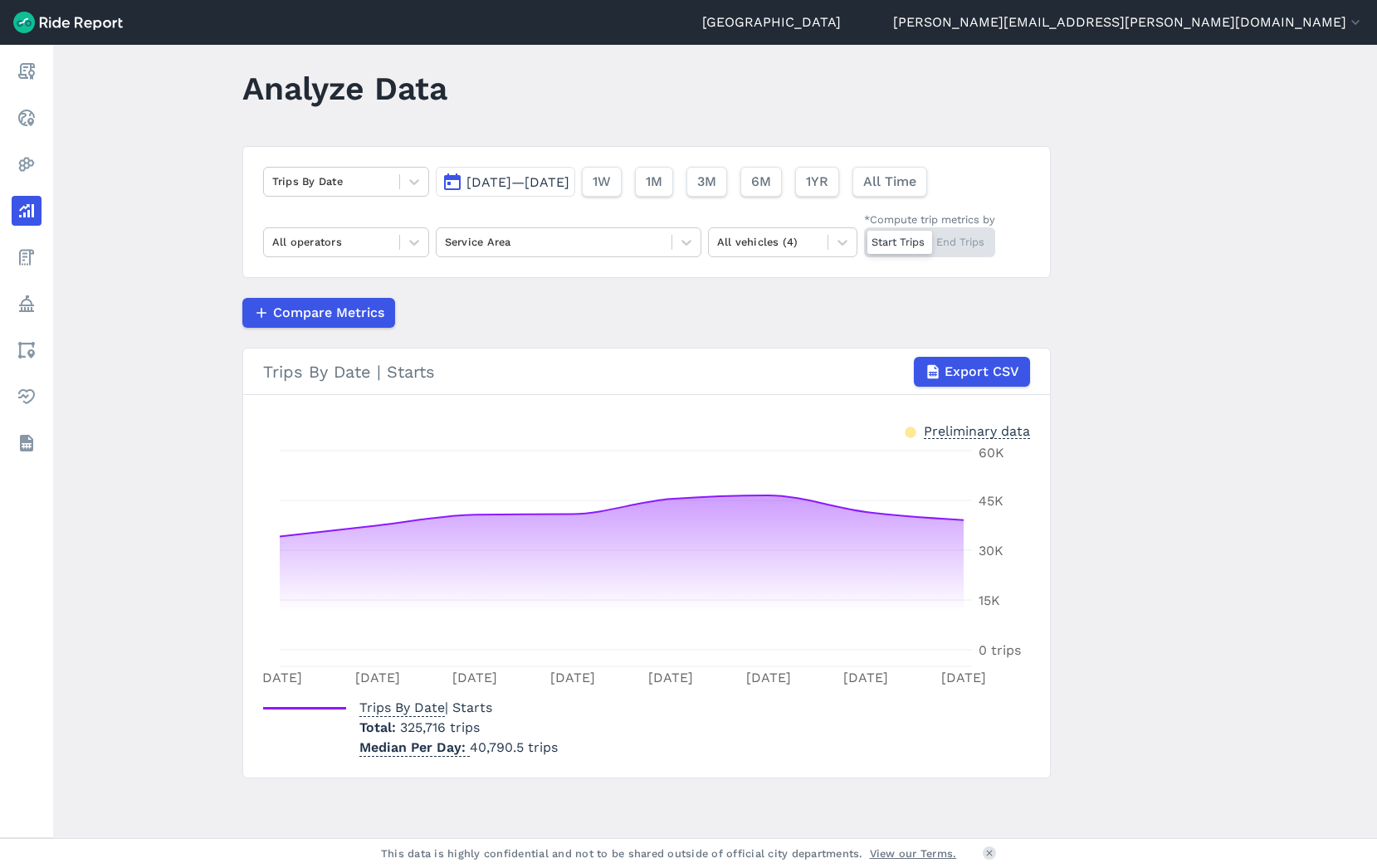
click at [569, 180] on span "[DATE]—[DATE]" at bounding box center [518, 182] width 103 height 16
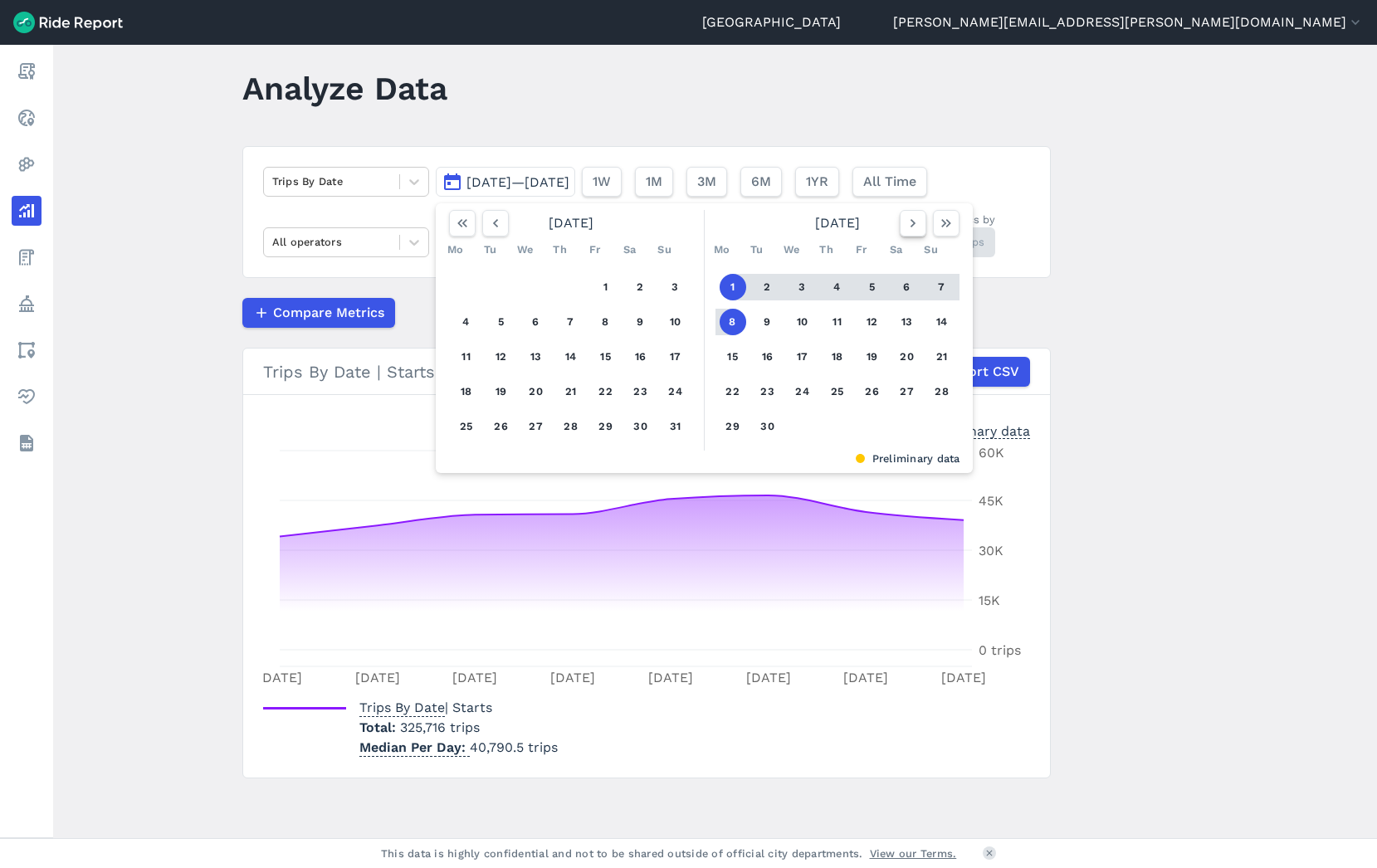
click at [913, 234] on button "button" at bounding box center [913, 223] width 26 height 26
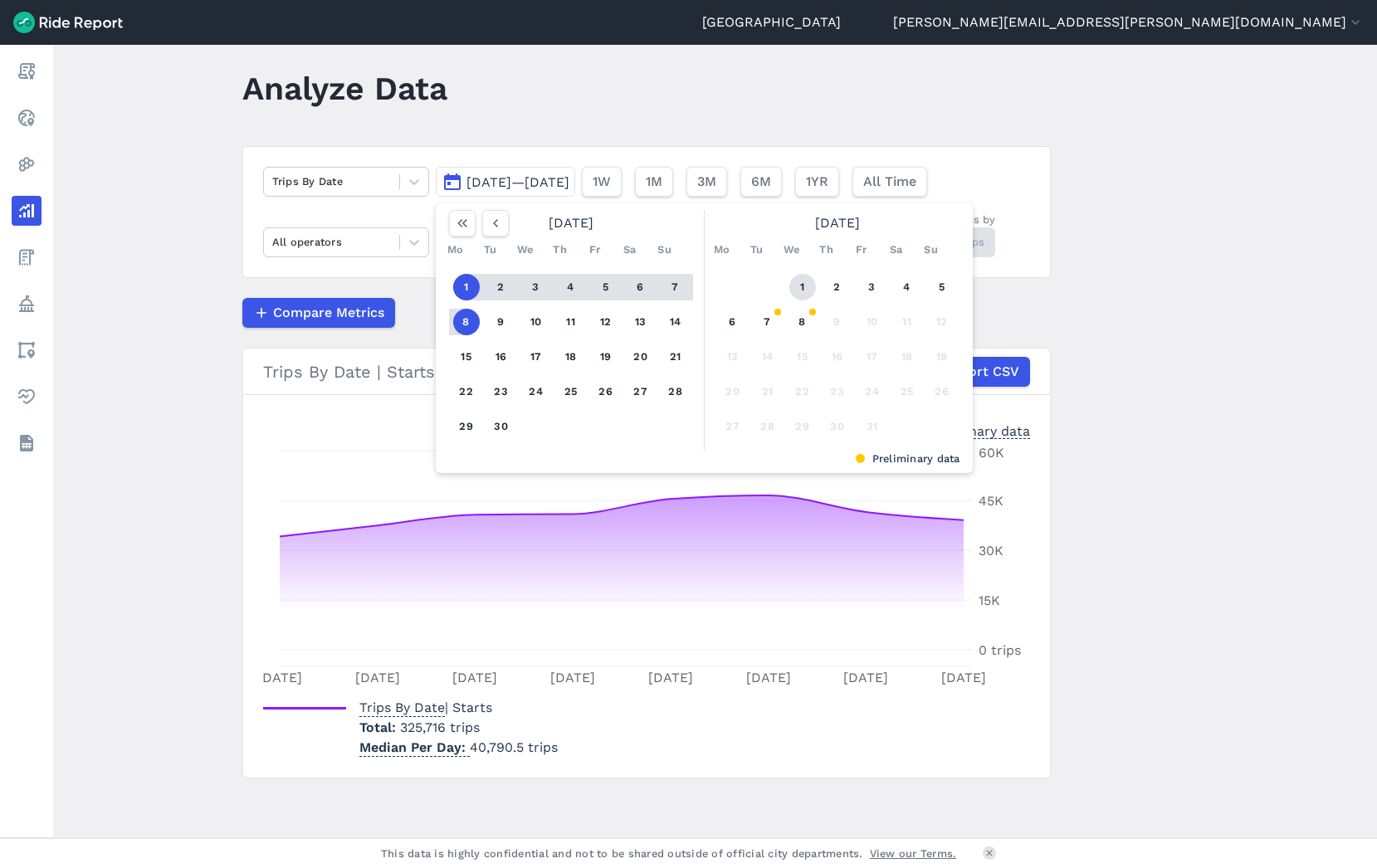
click at [798, 286] on button "1" at bounding box center [802, 286] width 26 height 26
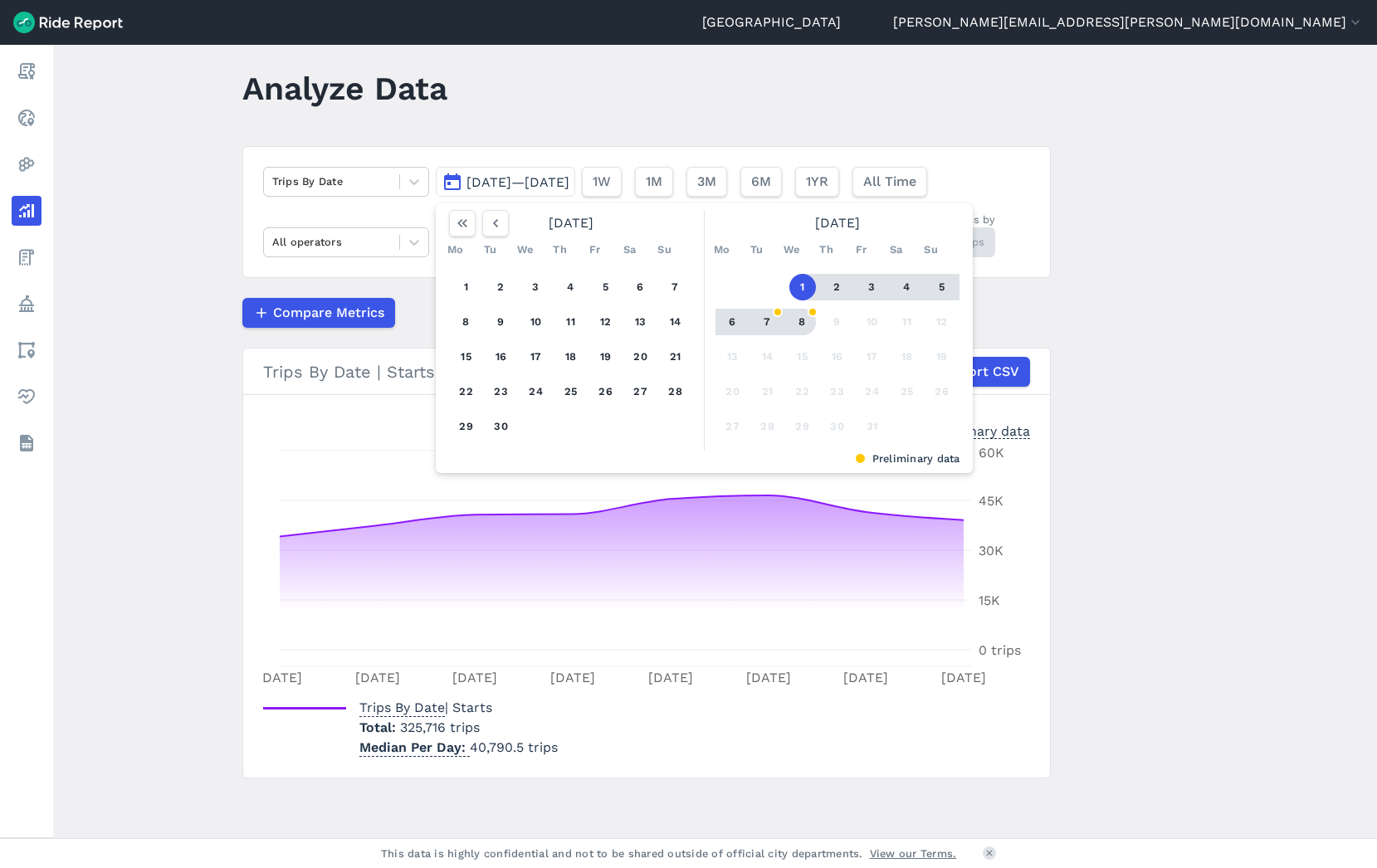
click at [806, 324] on button "8" at bounding box center [802, 321] width 26 height 26
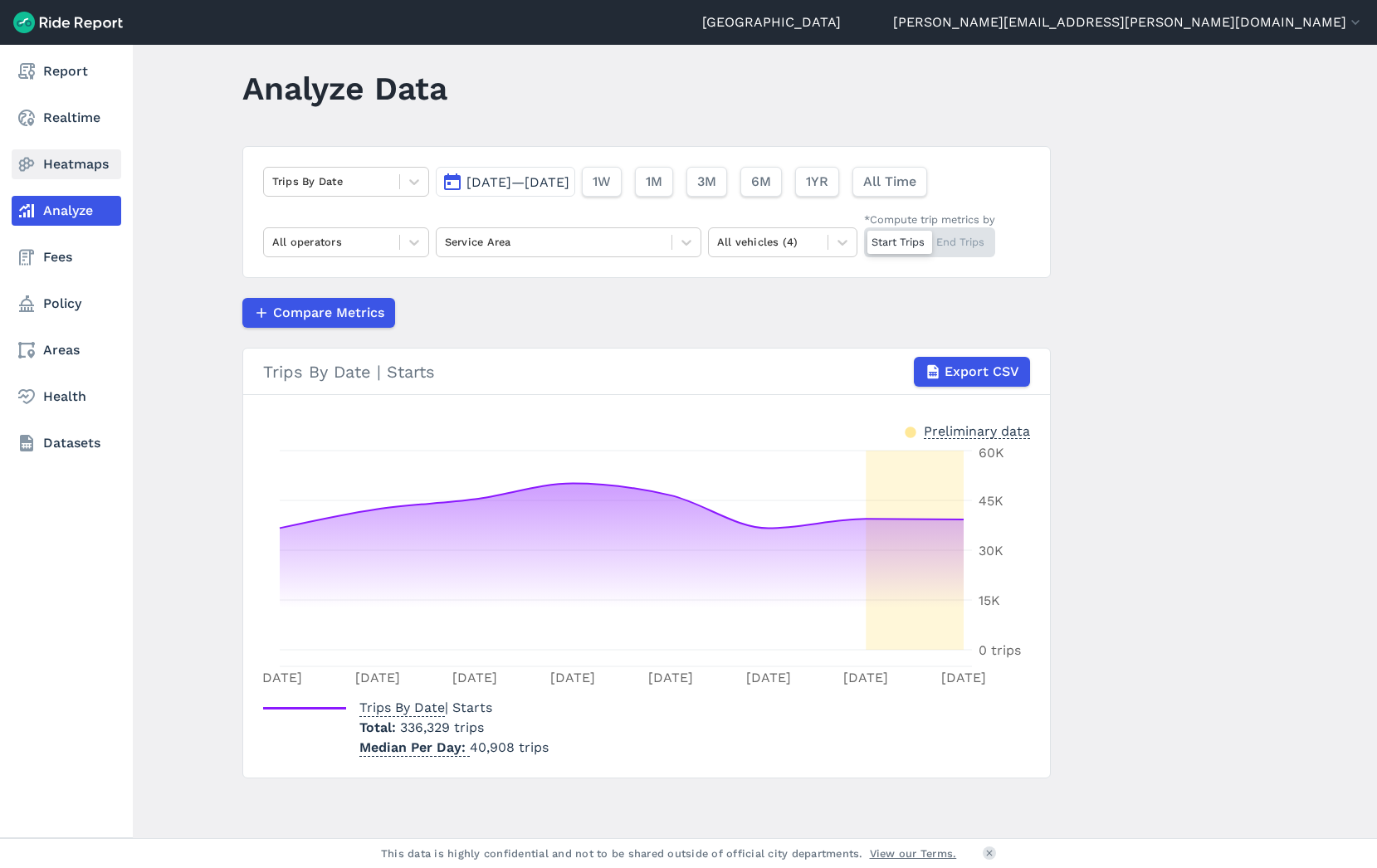
click at [61, 162] on link "Heatmaps" at bounding box center [66, 164] width 110 height 30
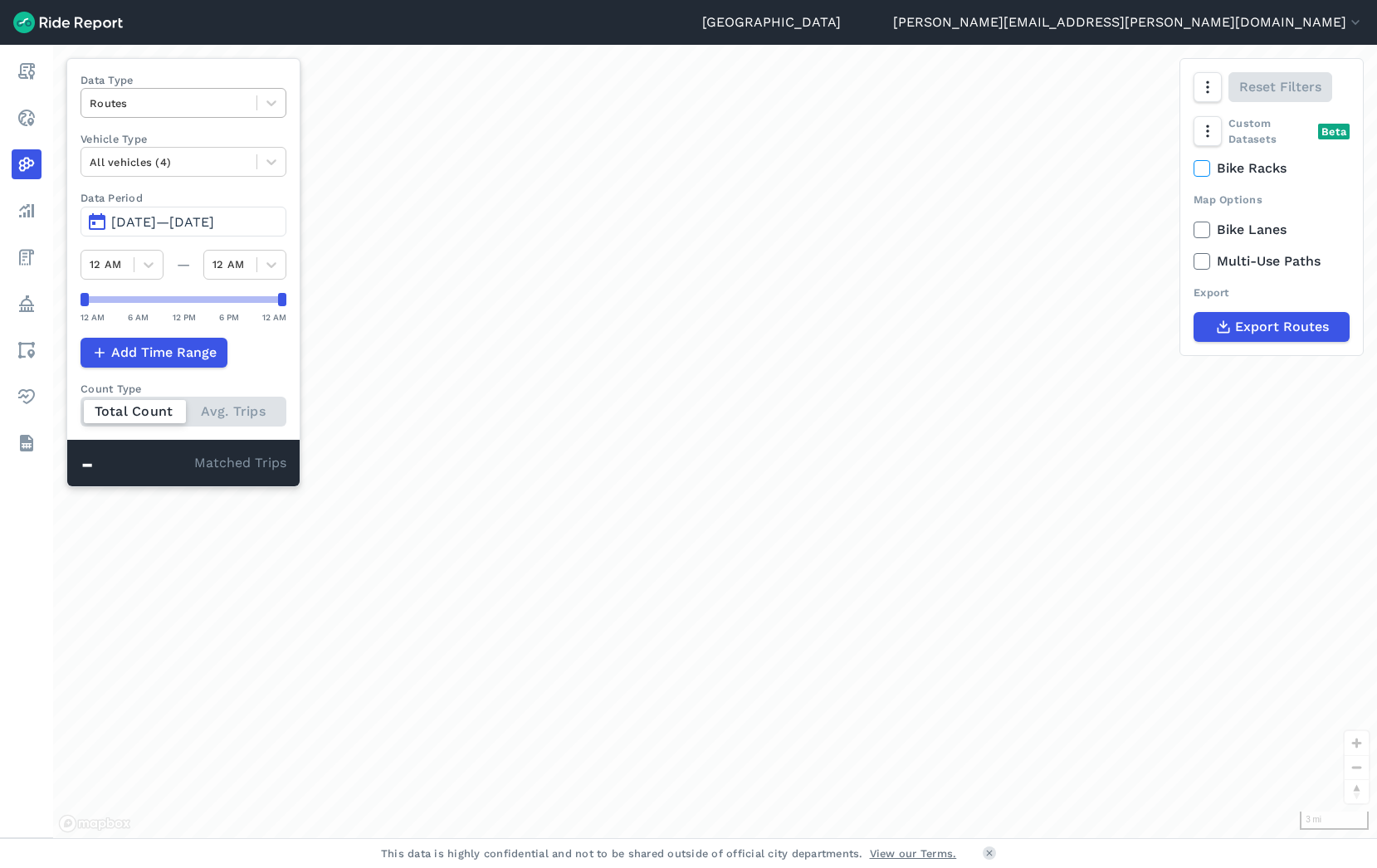
click at [102, 103] on div at bounding box center [169, 104] width 159 height 19
click at [107, 195] on div "Curb Events" at bounding box center [183, 202] width 206 height 29
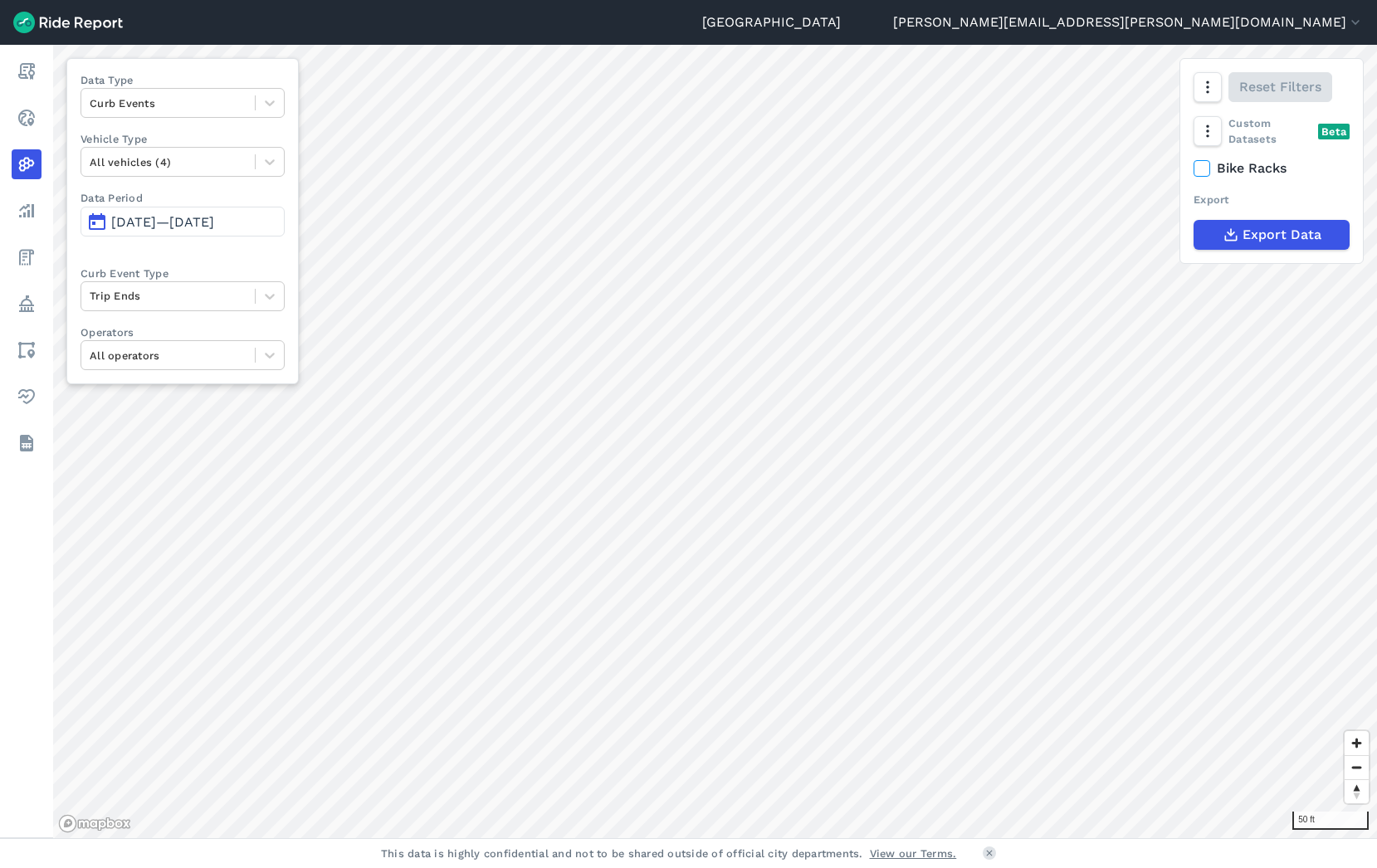
click at [156, 222] on span "[DATE]—[DATE]" at bounding box center [163, 222] width 103 height 16
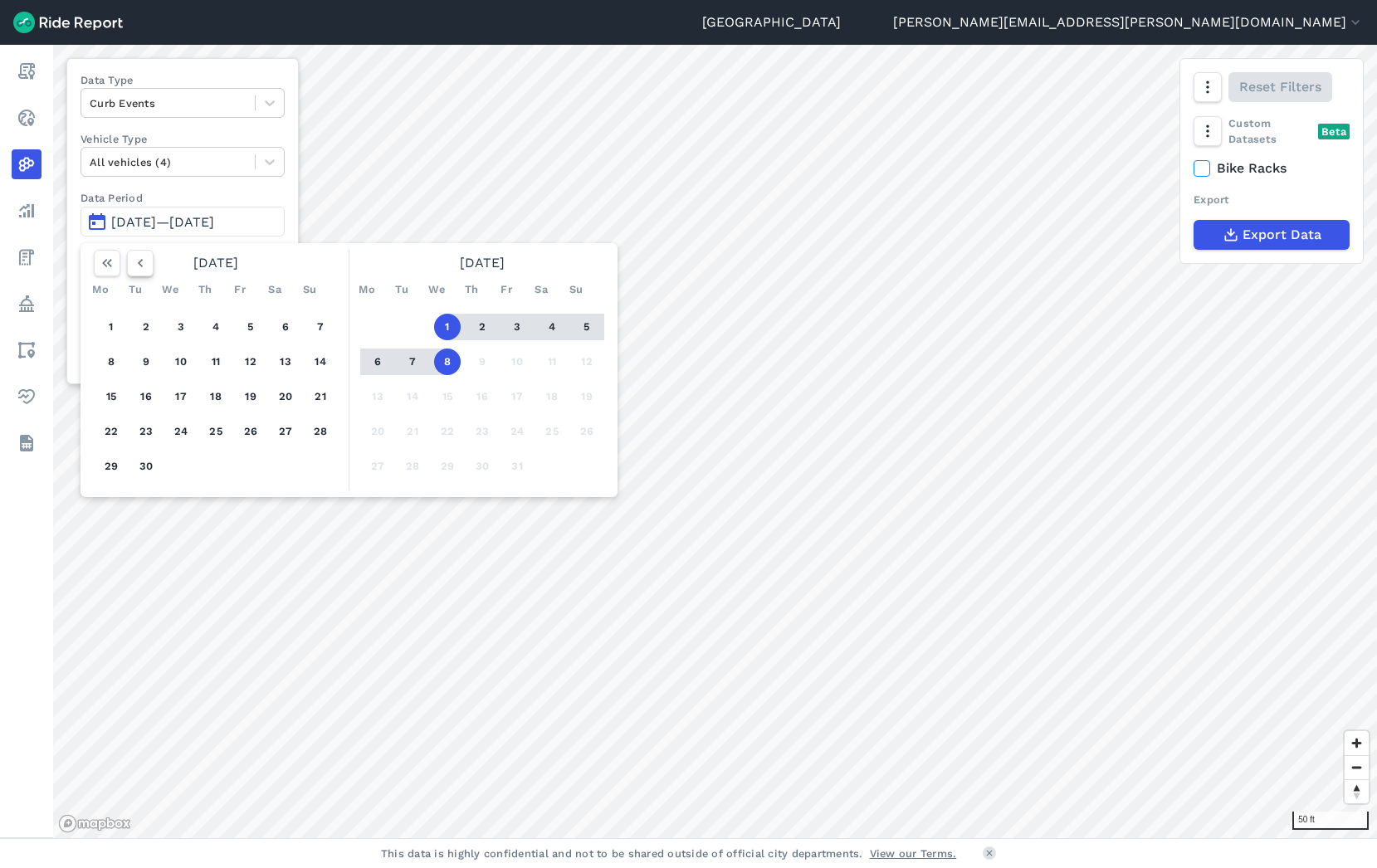
click at [145, 271] on icon "button" at bounding box center [140, 263] width 16 height 16
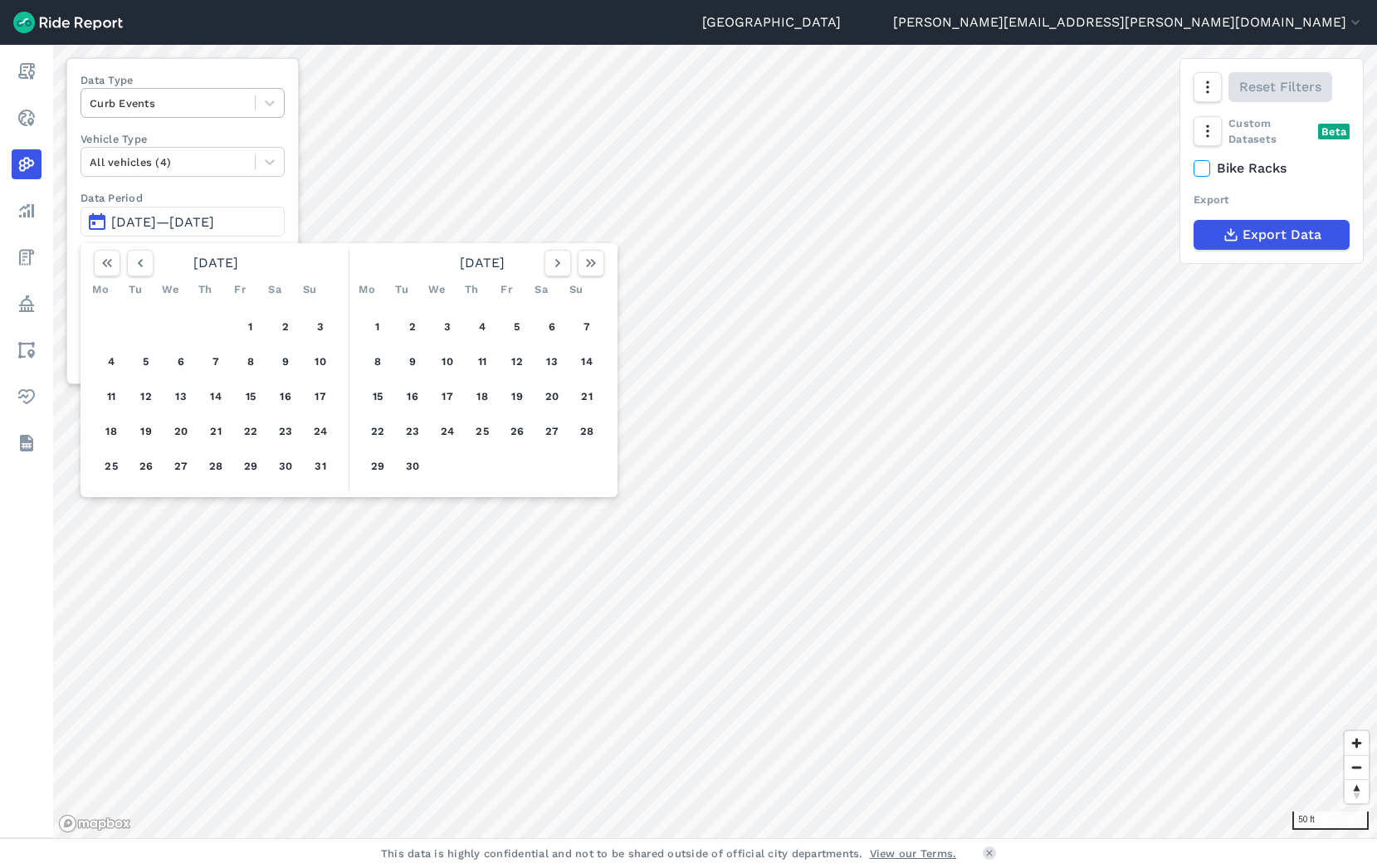
click at [164, 102] on div at bounding box center [168, 104] width 157 height 19
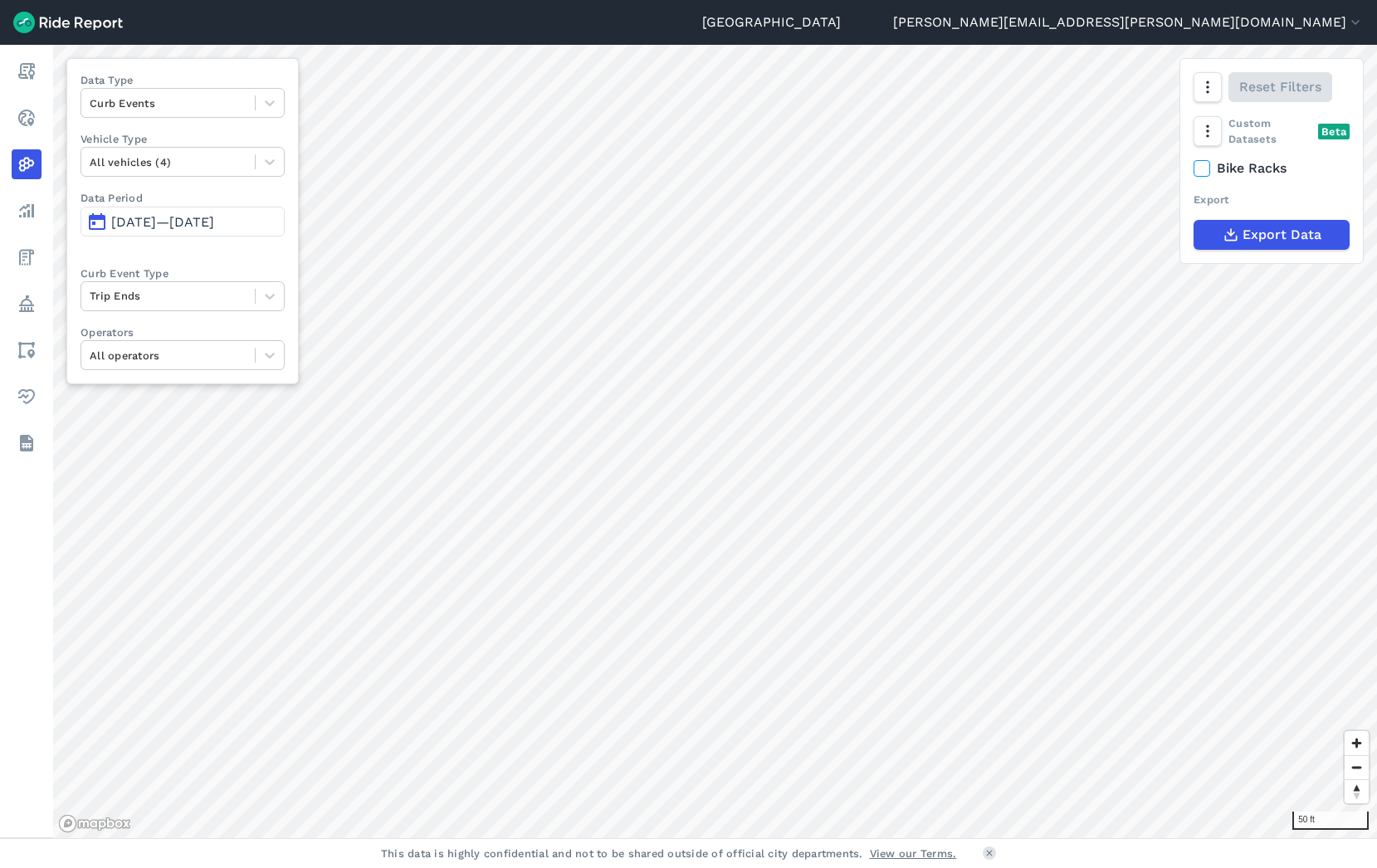
click at [176, 74] on label "Data Type" at bounding box center [182, 80] width 205 height 16
click at [161, 294] on div at bounding box center [168, 296] width 157 height 19
click at [170, 360] on div "Deployments" at bounding box center [182, 365] width 205 height 29
click at [166, 217] on span "[DATE]—[DATE]" at bounding box center [163, 222] width 103 height 16
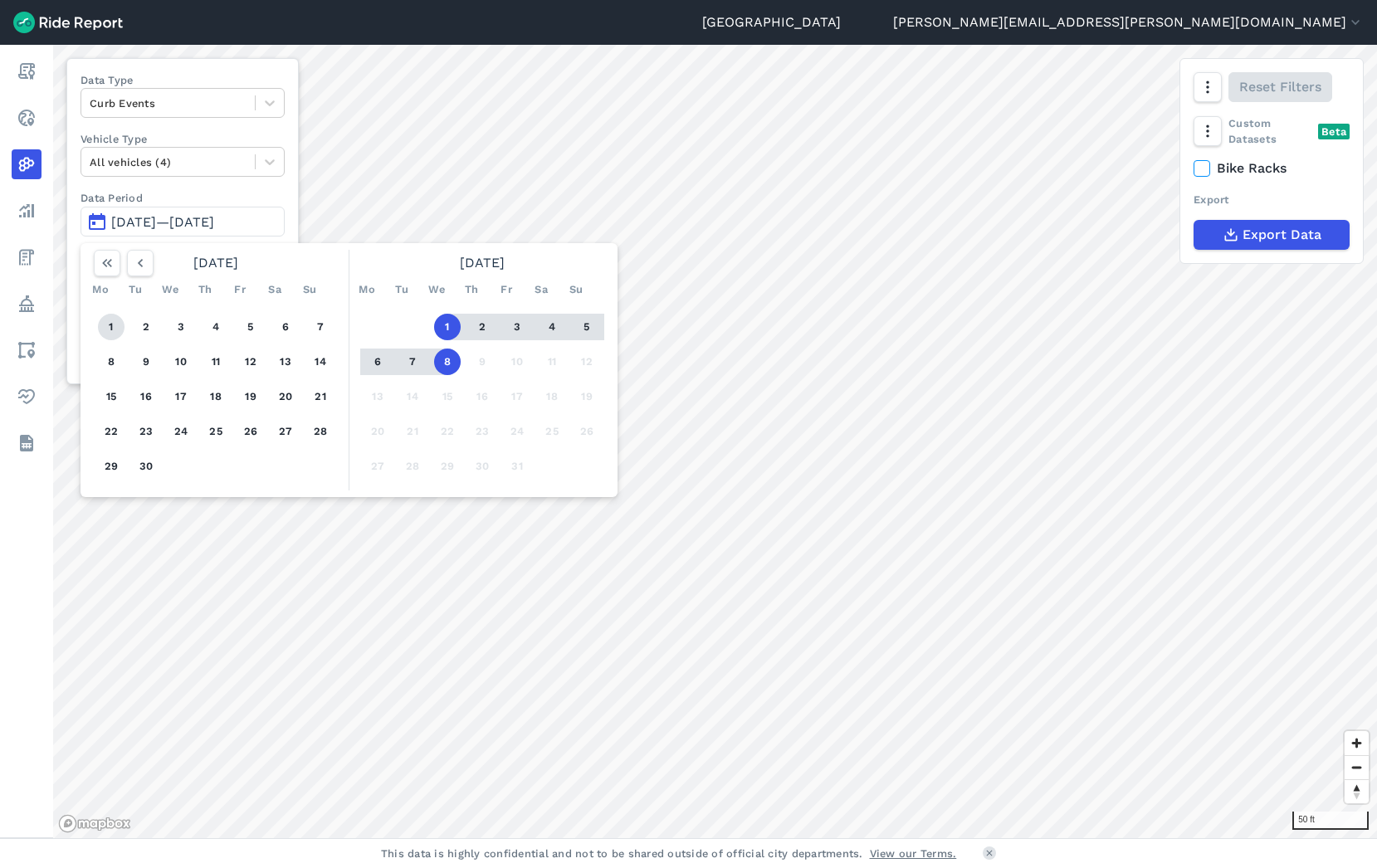
click at [121, 325] on button "1" at bounding box center [111, 327] width 26 height 26
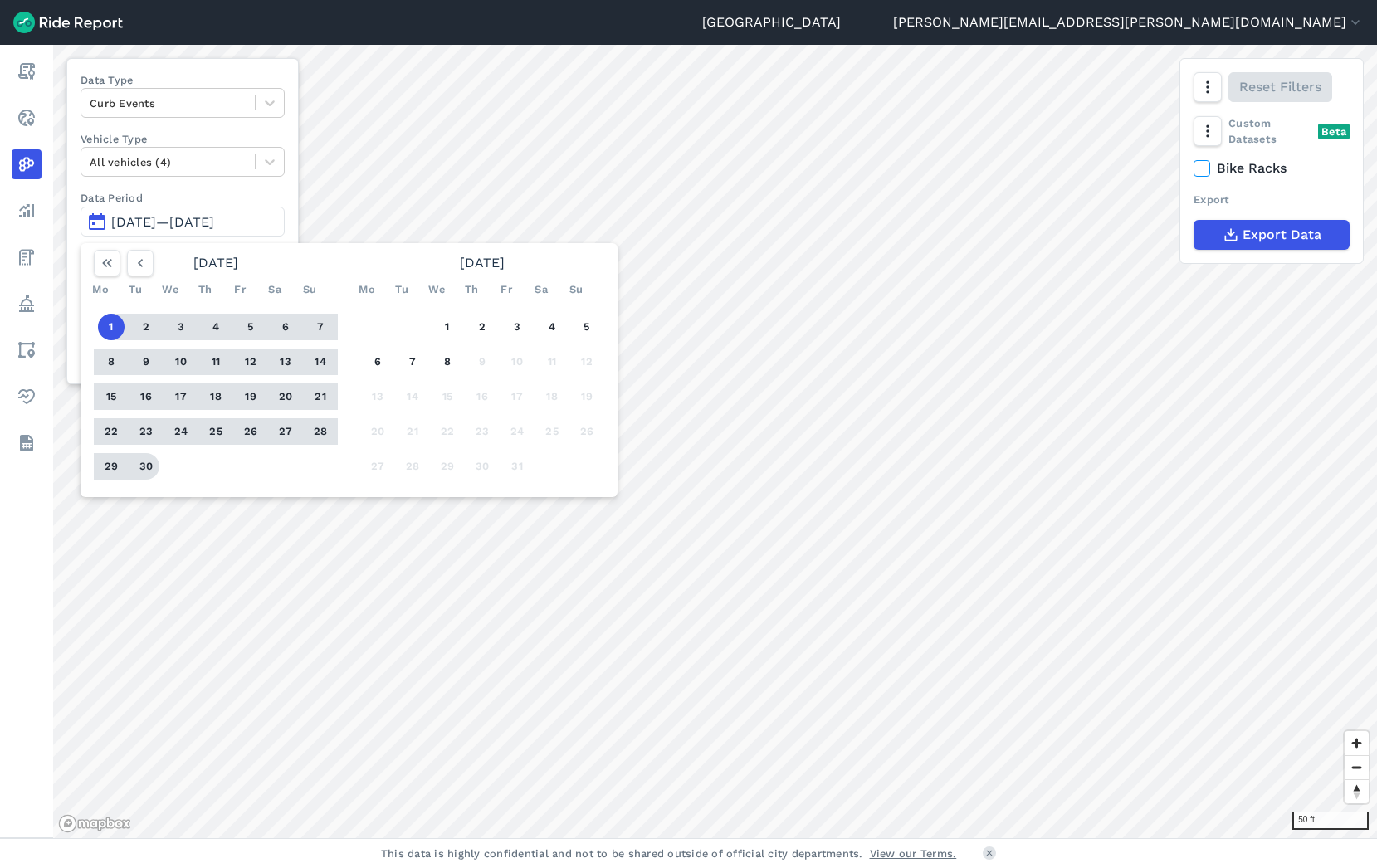
click at [159, 466] on div "1 2 3 4 5 6 7 8 9 10 11 12 13 14 15 16 17 18 19 20 21 22 23 24 25 26 27 28 29 30" at bounding box center [215, 396] width 257 height 187
click at [152, 468] on button "30" at bounding box center [145, 466] width 26 height 26
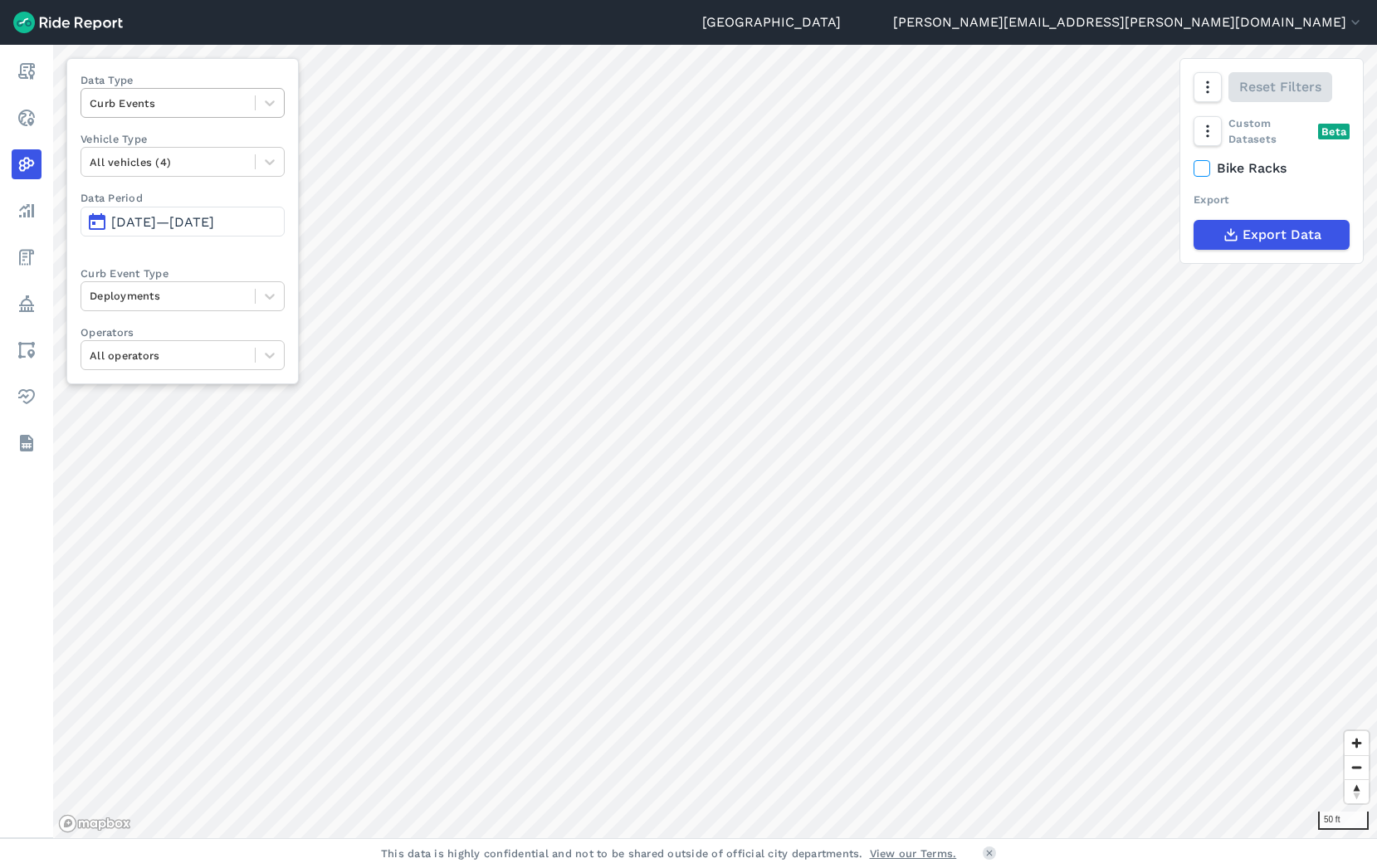
click at [187, 96] on div at bounding box center [168, 104] width 157 height 19
click at [199, 67] on div "Data Type option Trip Starts focused, 1 of 4. 3 results available. Use Up and D…" at bounding box center [182, 221] width 233 height 326
click at [155, 304] on div at bounding box center [168, 296] width 157 height 19
click at [152, 366] on div "Trip Ends" at bounding box center [182, 365] width 205 height 29
click at [806, 868] on html "Seattle [PERSON_NAME][EMAIL_ADDRESS][PERSON_NAME][DOMAIN_NAME] Settings Terms S…" at bounding box center [688, 434] width 1377 height 868
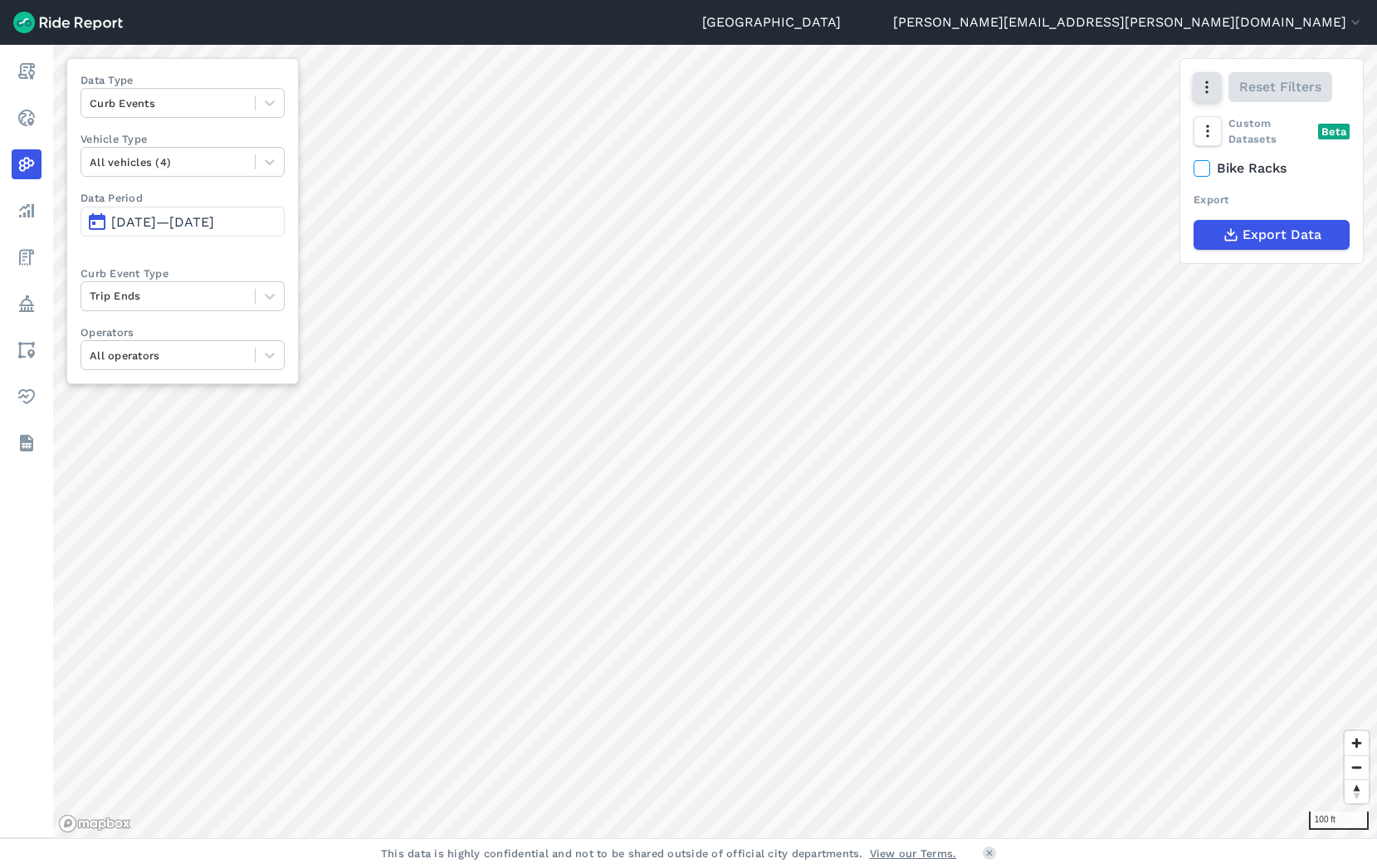
click at [1210, 87] on icon "button" at bounding box center [1206, 86] width 16 height 16
click at [1121, 268] on label "Heatmap" at bounding box center [1121, 263] width 97 height 35
click at [1073, 94] on input "Heatmap" at bounding box center [1073, 88] width 0 height 11
